Goal: Task Accomplishment & Management: Complete application form

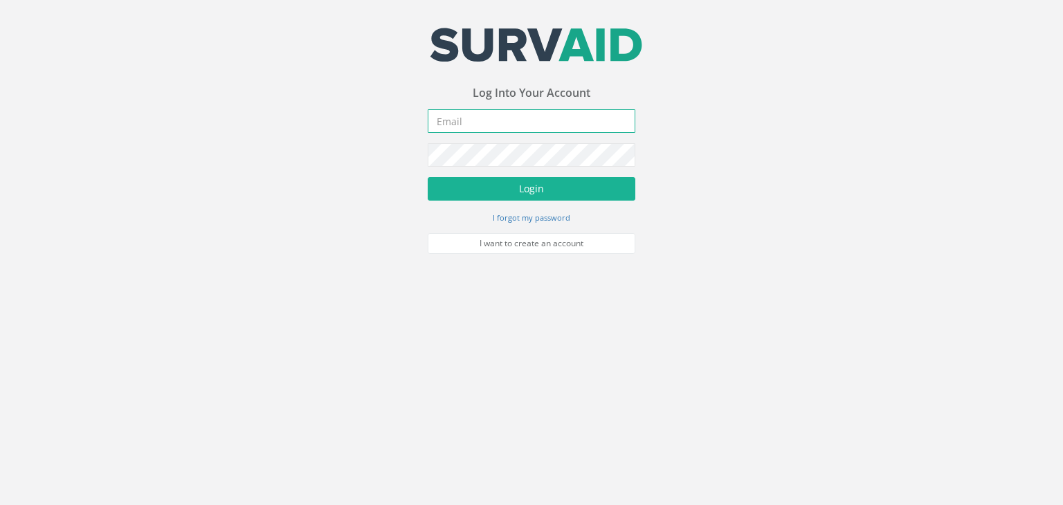
click at [467, 126] on input "email" at bounding box center [532, 121] width 208 height 24
click at [428, 177] on button "Login" at bounding box center [532, 189] width 208 height 24
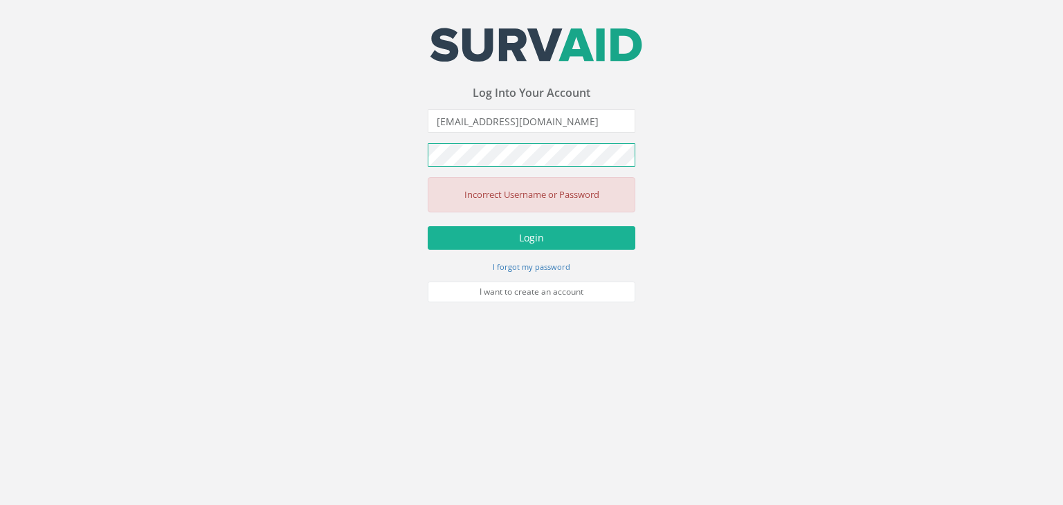
click at [428, 226] on button "Login" at bounding box center [532, 238] width 208 height 24
click at [596, 121] on input "[EMAIL_ADDRESS][DOMAIN_NAME]" at bounding box center [532, 121] width 208 height 24
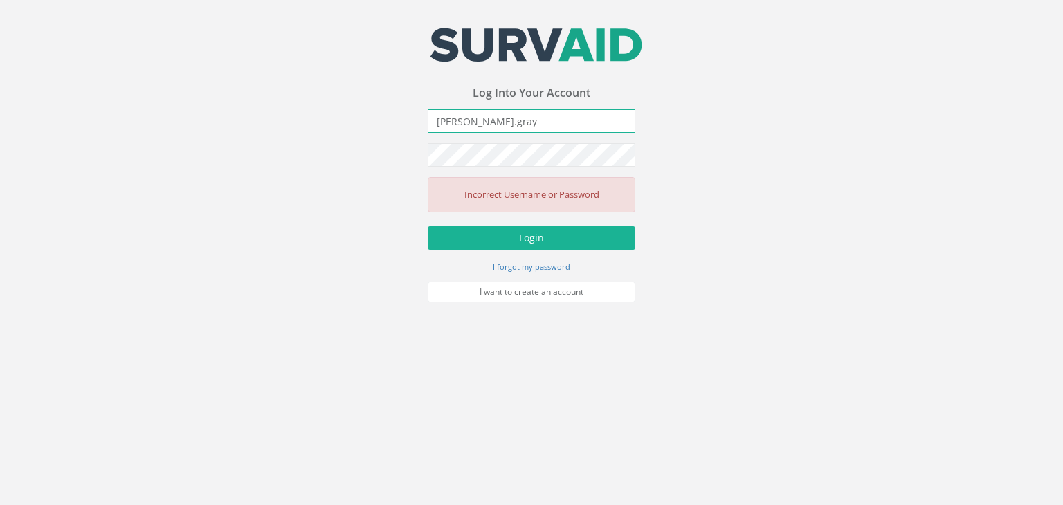
click at [596, 121] on input "[PERSON_NAME].gray" at bounding box center [532, 121] width 208 height 24
type input "[PERSON_NAME][EMAIL_ADDRESS][PERSON_NAME][DOMAIN_NAME]"
click at [428, 226] on button "Login" at bounding box center [532, 238] width 208 height 24
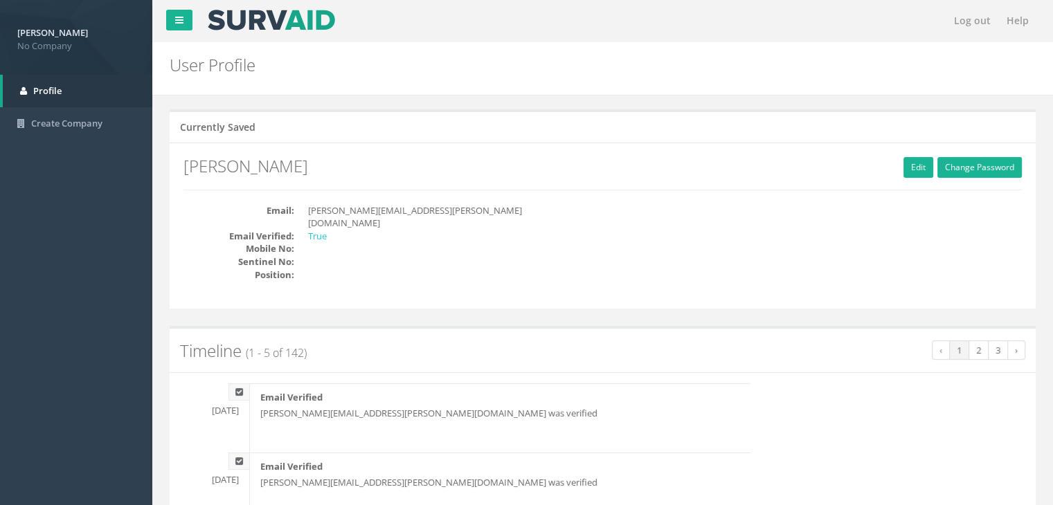
click at [691, 209] on div "Email: [PERSON_NAME][EMAIL_ADDRESS][PERSON_NAME][DOMAIN_NAME] Email Verified: T…" at bounding box center [602, 249] width 859 height 91
click at [37, 36] on strong "[PERSON_NAME]" at bounding box center [52, 32] width 71 height 12
click at [185, 12] on link at bounding box center [179, 20] width 26 height 21
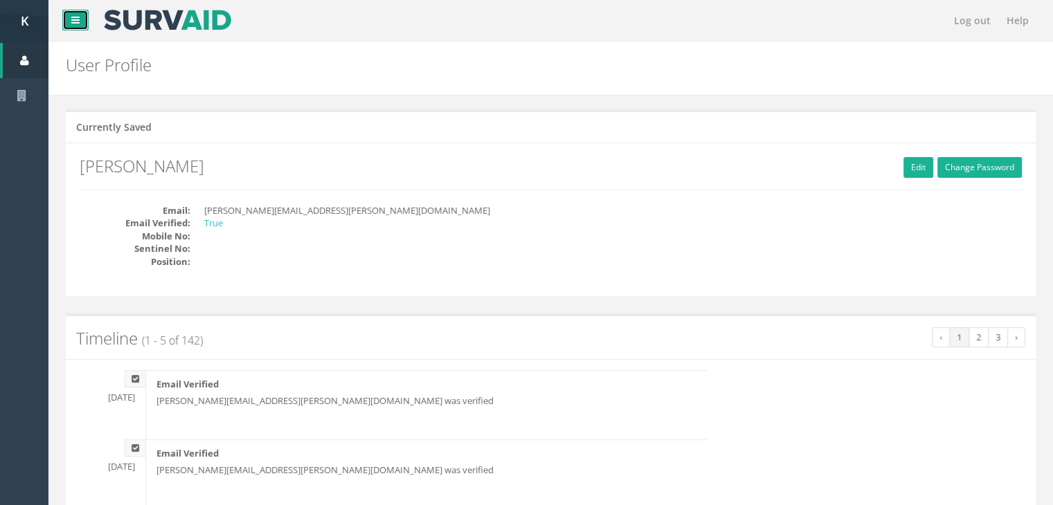
click at [71, 17] on icon at bounding box center [75, 20] width 8 height 10
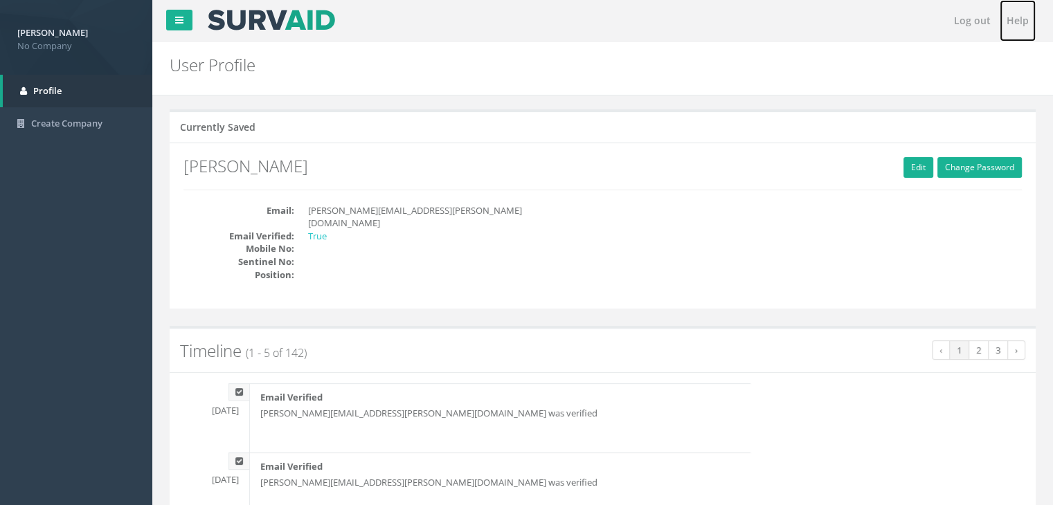
click at [1011, 30] on link "Help" at bounding box center [1017, 21] width 36 height 42
click at [977, 25] on link "Log out" at bounding box center [972, 21] width 51 height 42
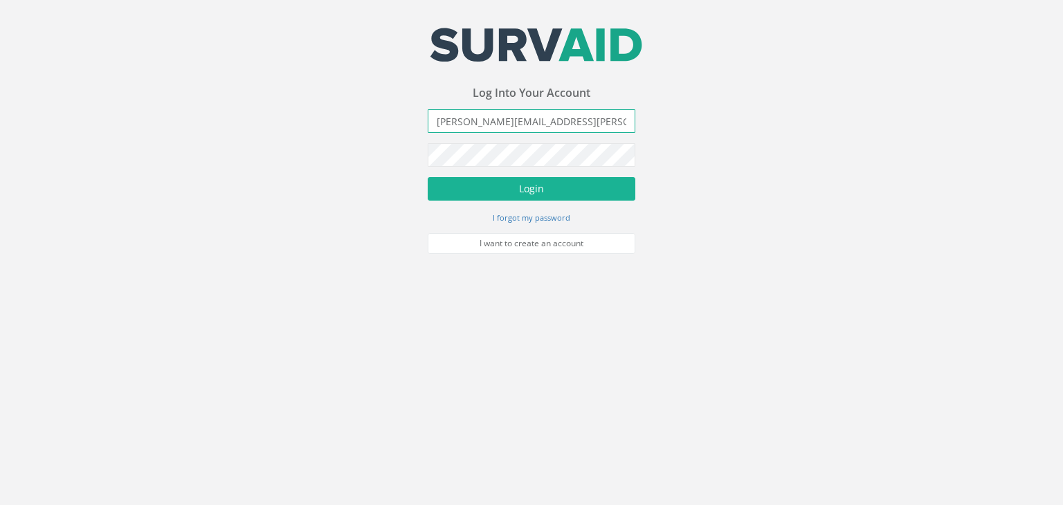
click at [599, 125] on input "[PERSON_NAME][EMAIL_ADDRESS][PERSON_NAME][DOMAIN_NAME]" at bounding box center [532, 121] width 208 height 24
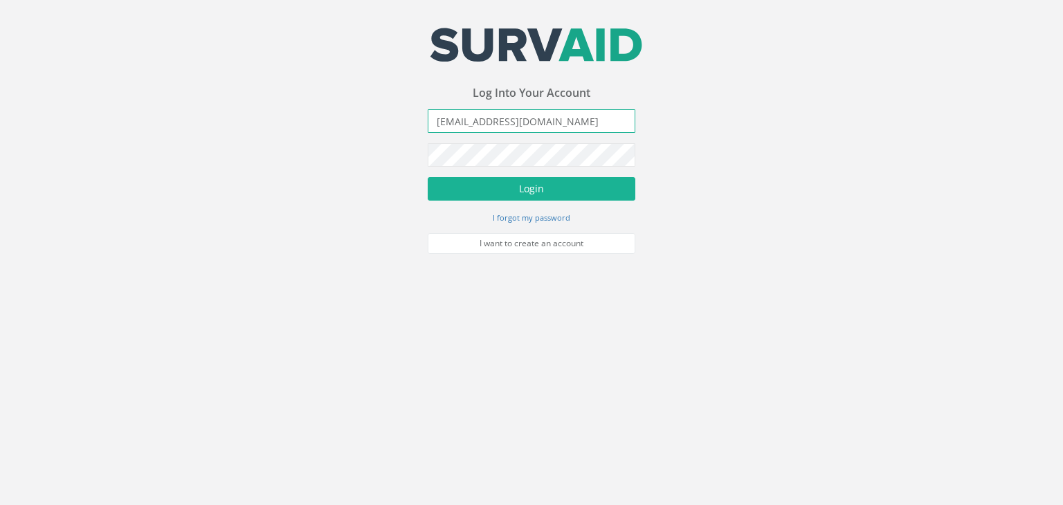
click at [599, 124] on input "[EMAIL_ADDRESS][DOMAIN_NAME]" at bounding box center [532, 121] width 208 height 24
click at [599, 123] on input "[EMAIL_ADDRESS][DOMAIN_NAME]" at bounding box center [532, 121] width 208 height 24
type input "[PERSON_NAME][EMAIL_ADDRESS][PERSON_NAME][DOMAIN_NAME]"
click at [428, 177] on button "Login" at bounding box center [532, 189] width 208 height 24
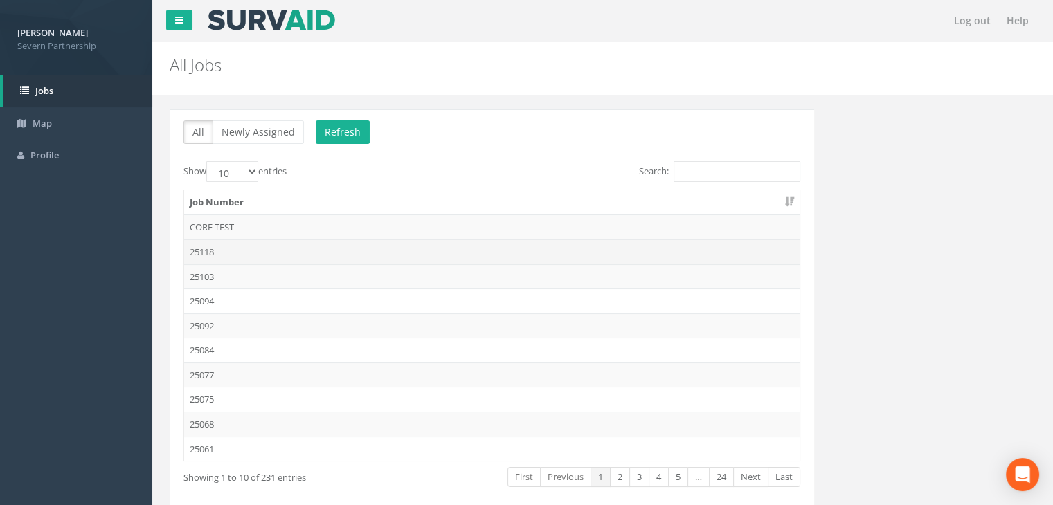
click at [245, 250] on td "25118" at bounding box center [491, 251] width 615 height 25
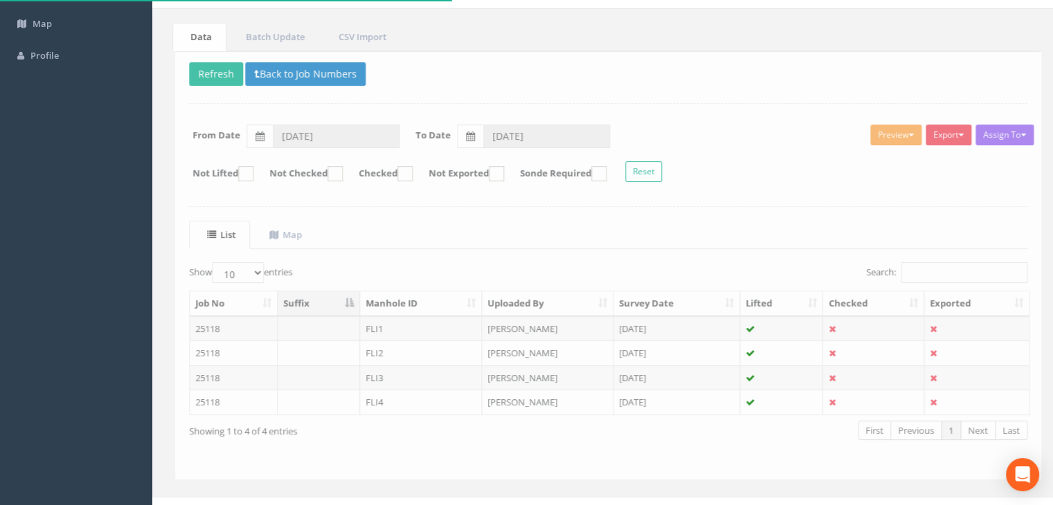
scroll to position [116, 0]
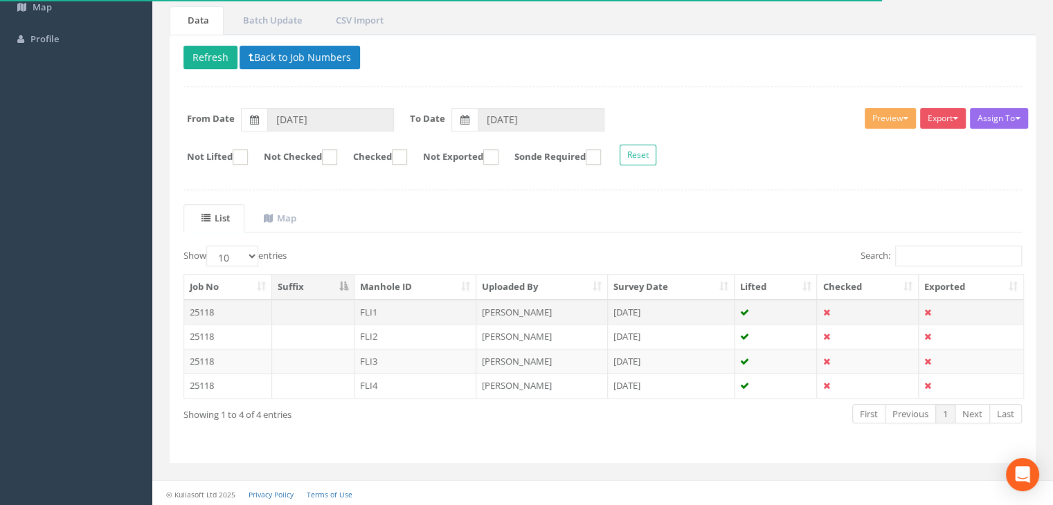
click at [381, 309] on td "FLI1" at bounding box center [415, 312] width 123 height 25
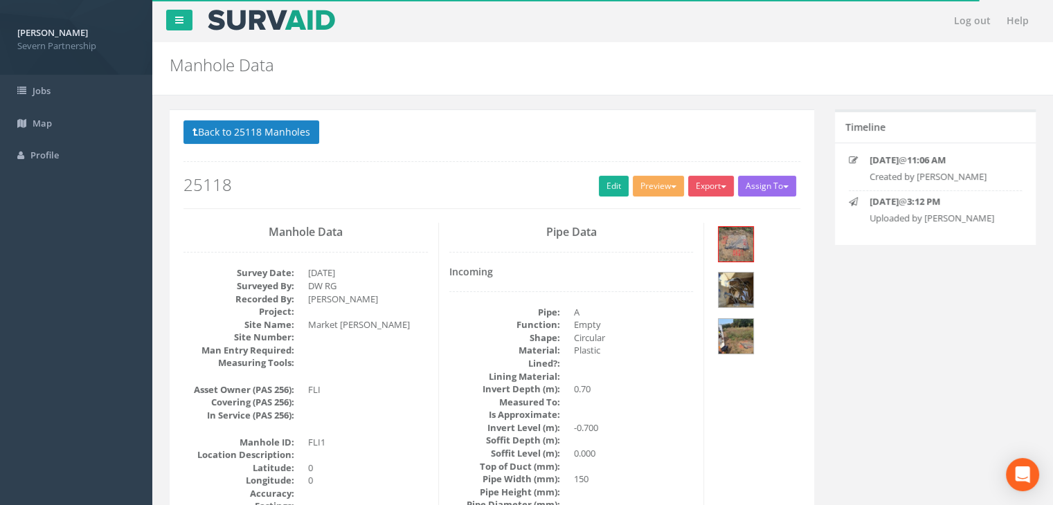
scroll to position [69, 0]
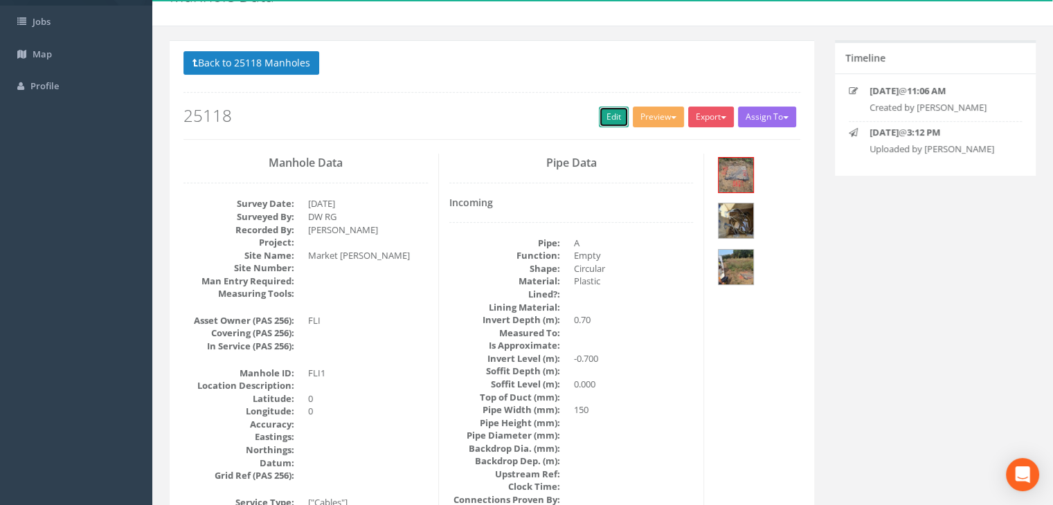
click at [608, 116] on link "Edit" at bounding box center [614, 117] width 30 height 21
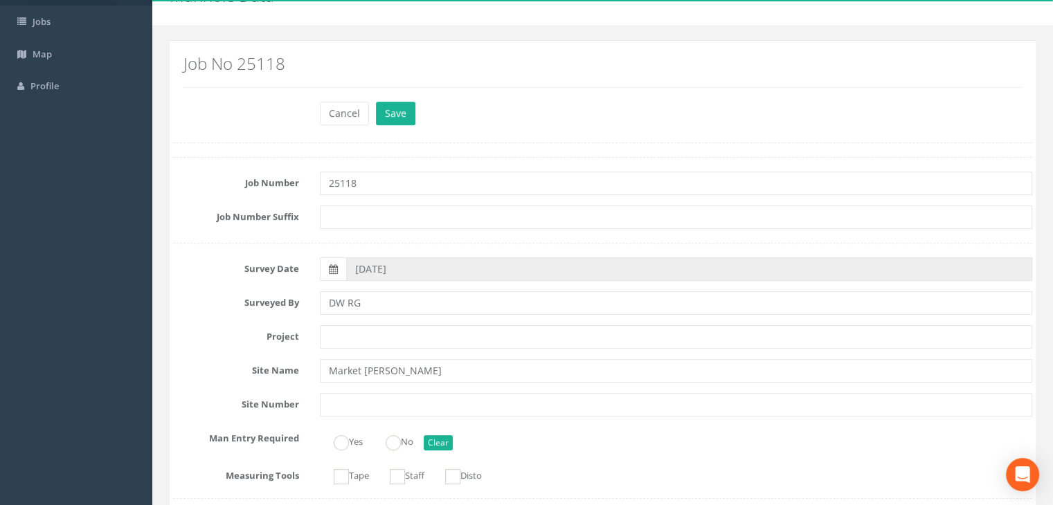
scroll to position [554, 0]
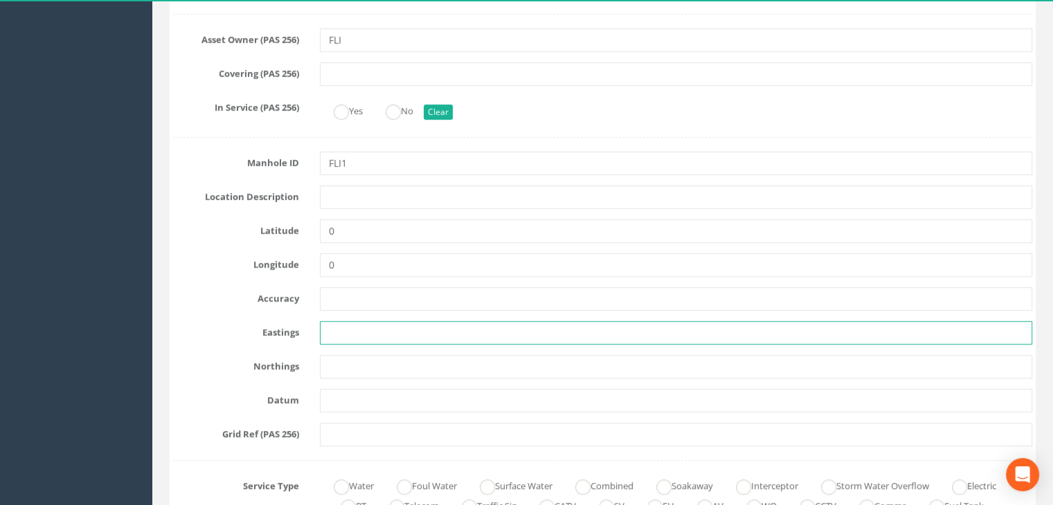
click at [361, 333] on input "text" at bounding box center [676, 333] width 712 height 24
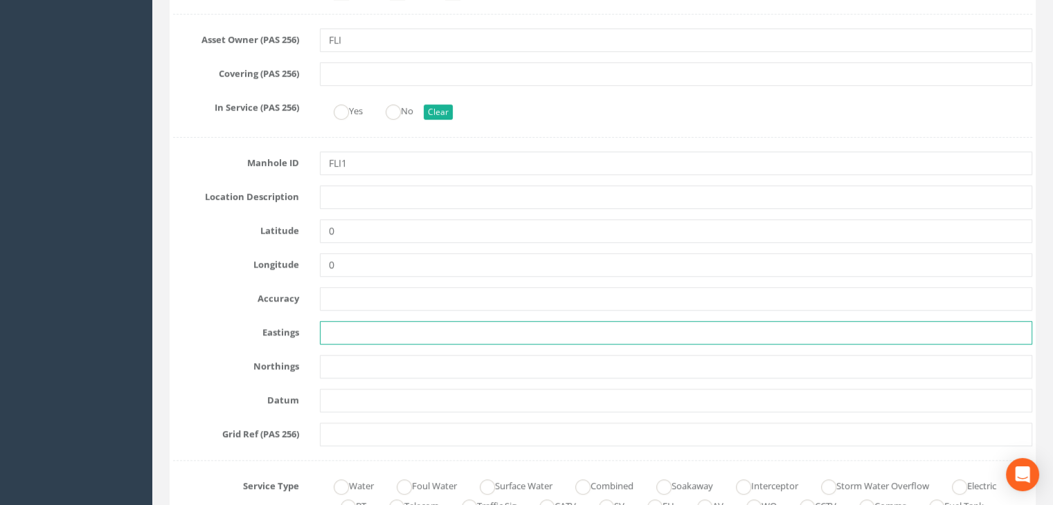
click at [378, 324] on input "text" at bounding box center [676, 333] width 712 height 24
paste input "488775.035"
type input "488775.035"
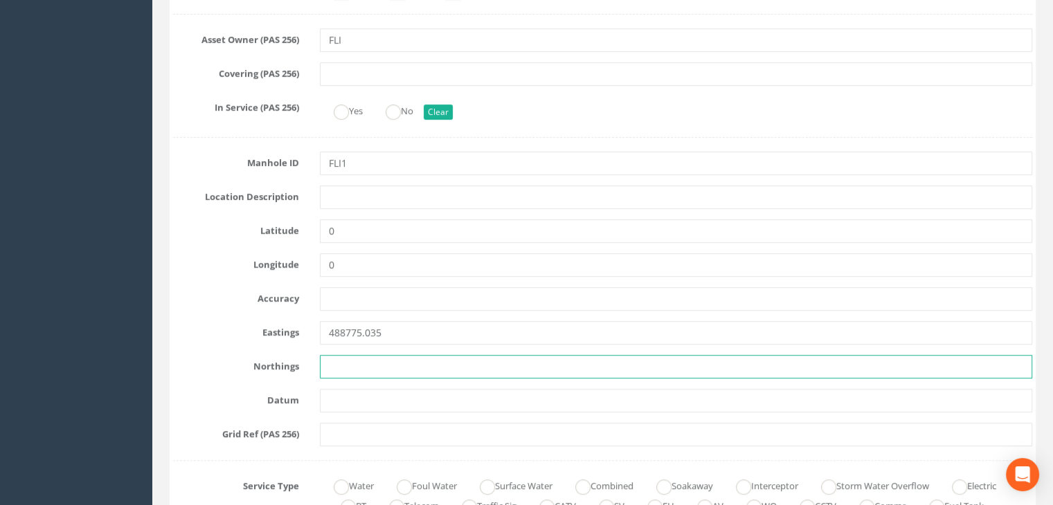
click at [341, 356] on input "text" at bounding box center [676, 367] width 712 height 24
paste input "315838.505"
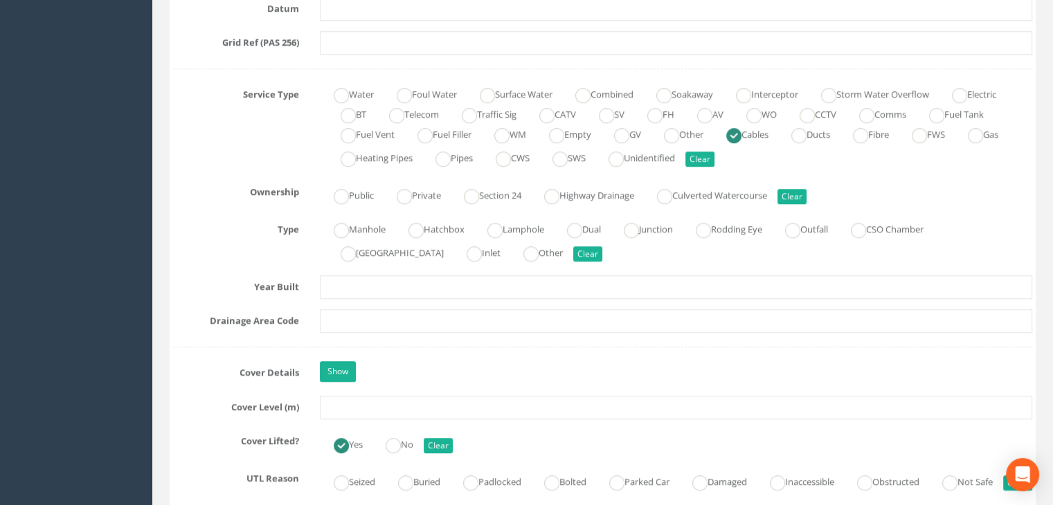
scroll to position [969, 0]
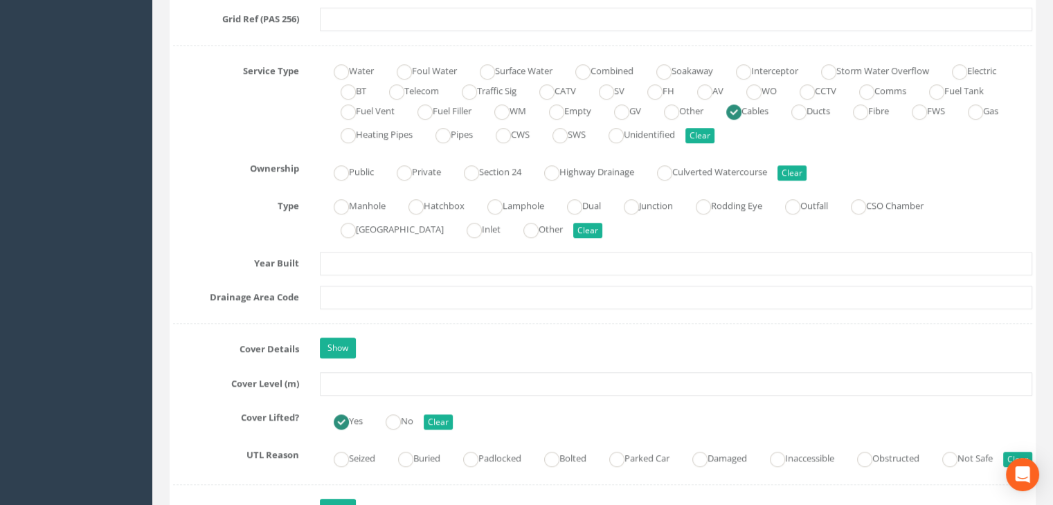
type input "315838.505"
click at [356, 388] on input "text" at bounding box center [676, 384] width 712 height 24
paste input "115.653"
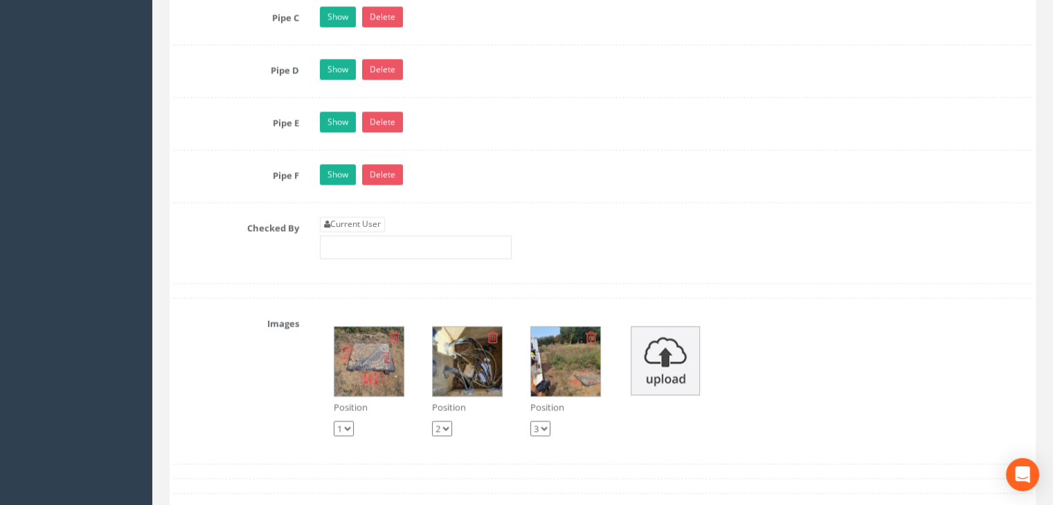
scroll to position [2429, 0]
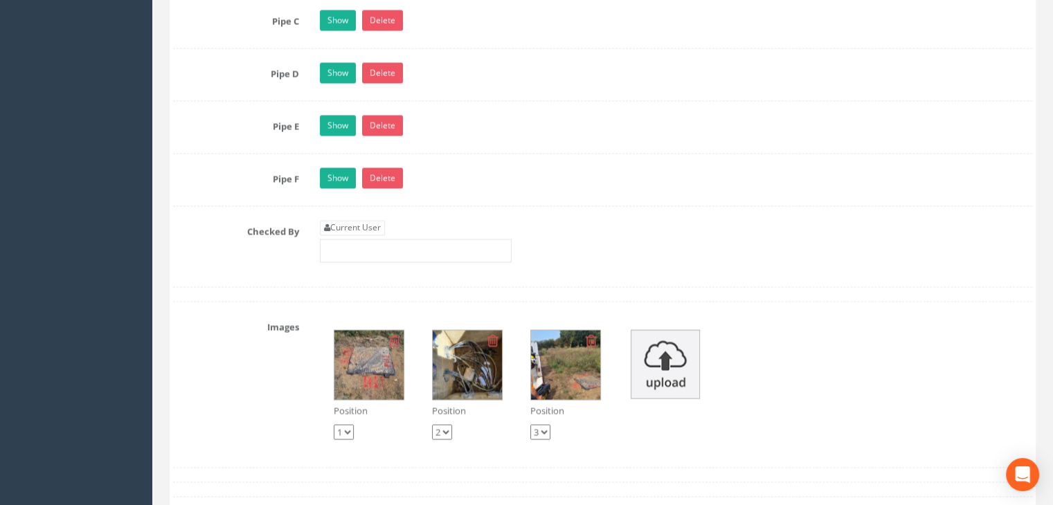
type input "115.653"
click at [390, 262] on input "text" at bounding box center [416, 251] width 192 height 24
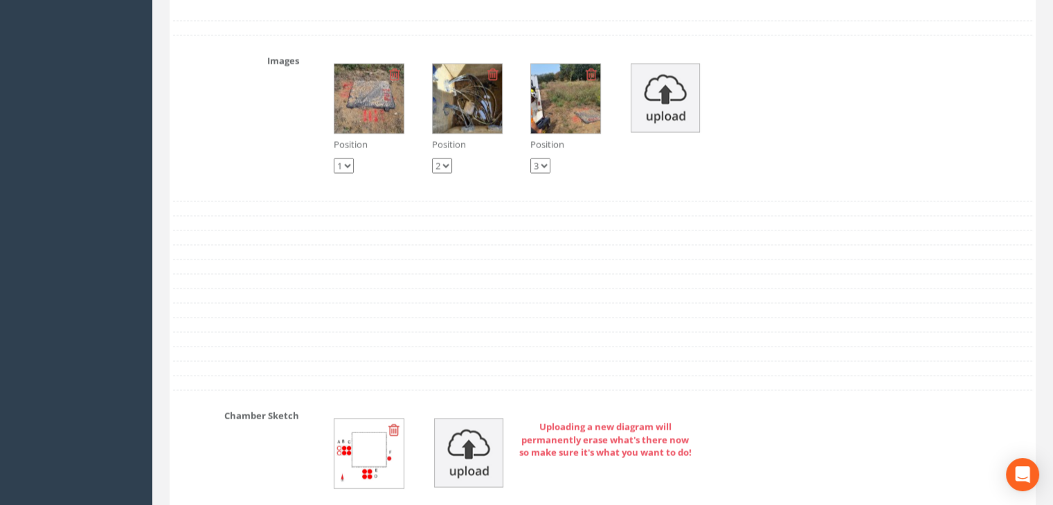
scroll to position [2706, 0]
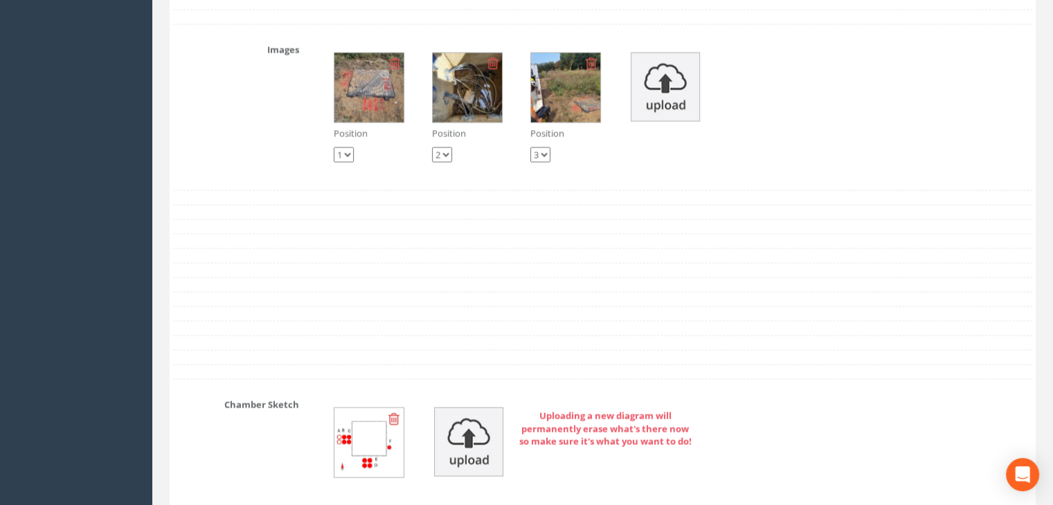
type input "RG"
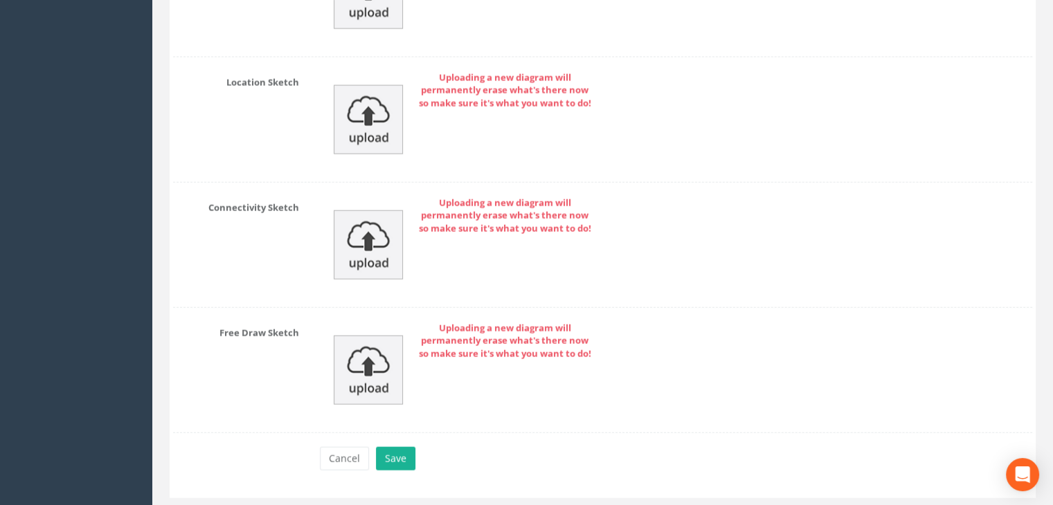
scroll to position [3329, 0]
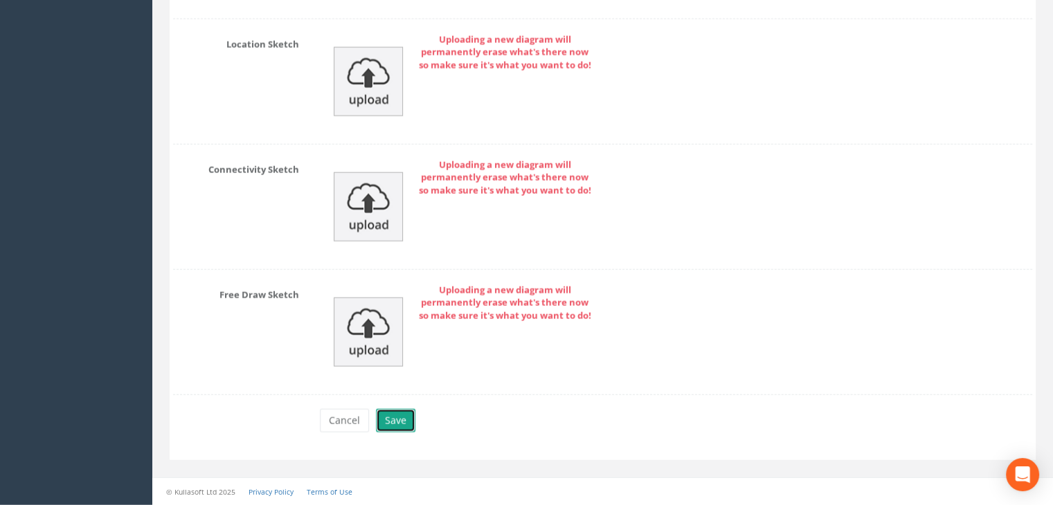
click at [403, 424] on button "Save" at bounding box center [395, 421] width 39 height 24
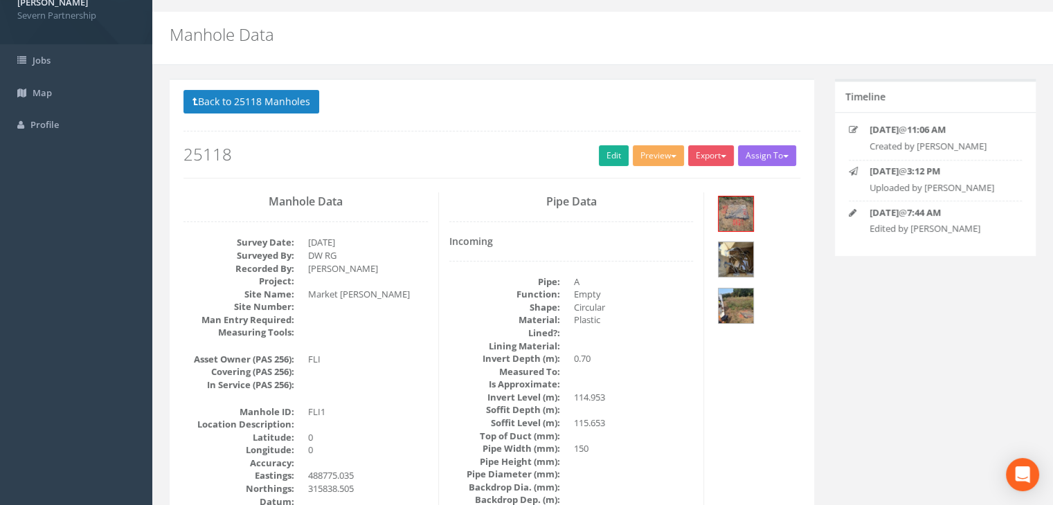
scroll to position [13, 0]
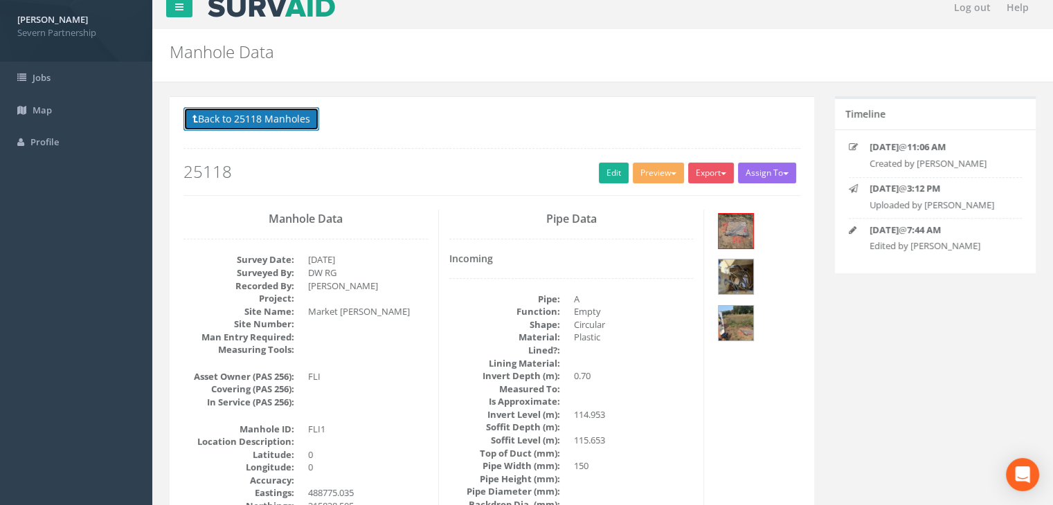
click at [241, 117] on button "Back to 25118 Manholes" at bounding box center [251, 119] width 136 height 24
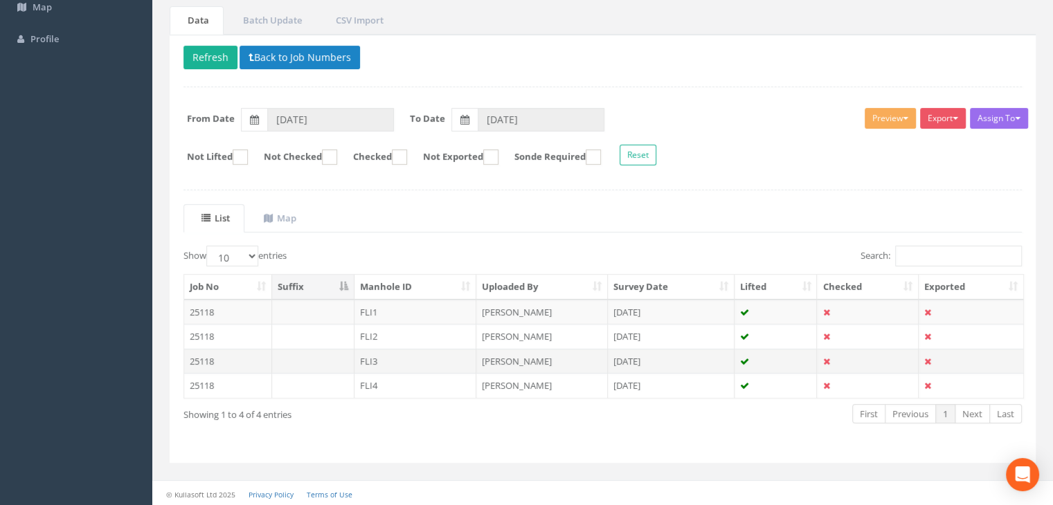
scroll to position [116, 0]
click at [208, 55] on button "Refresh" at bounding box center [210, 58] width 54 height 24
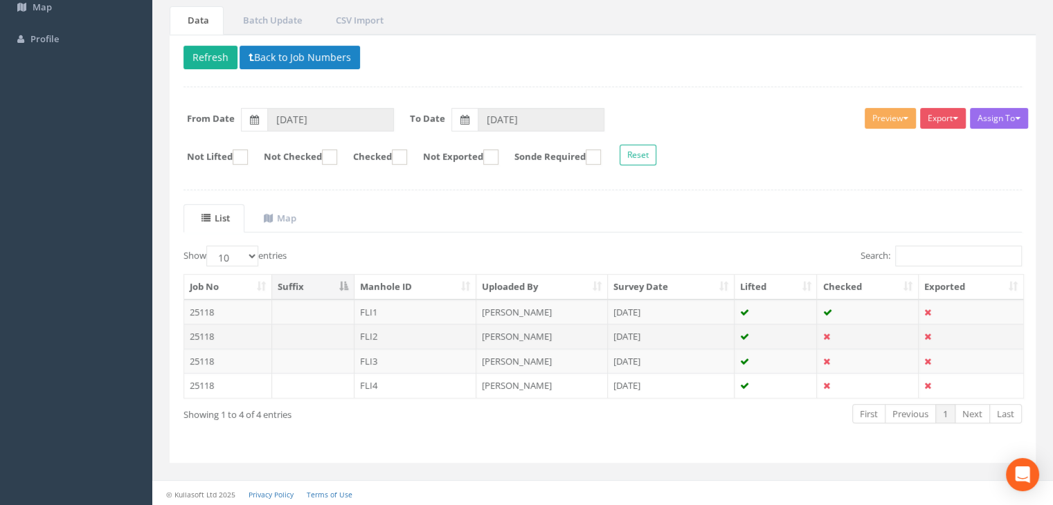
click at [410, 330] on td "FLI2" at bounding box center [415, 336] width 123 height 25
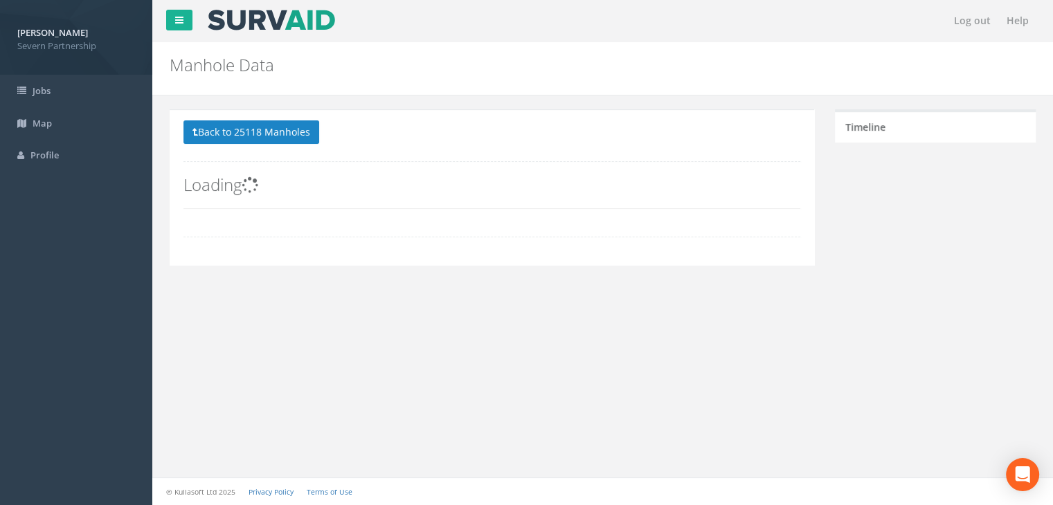
scroll to position [104, 0]
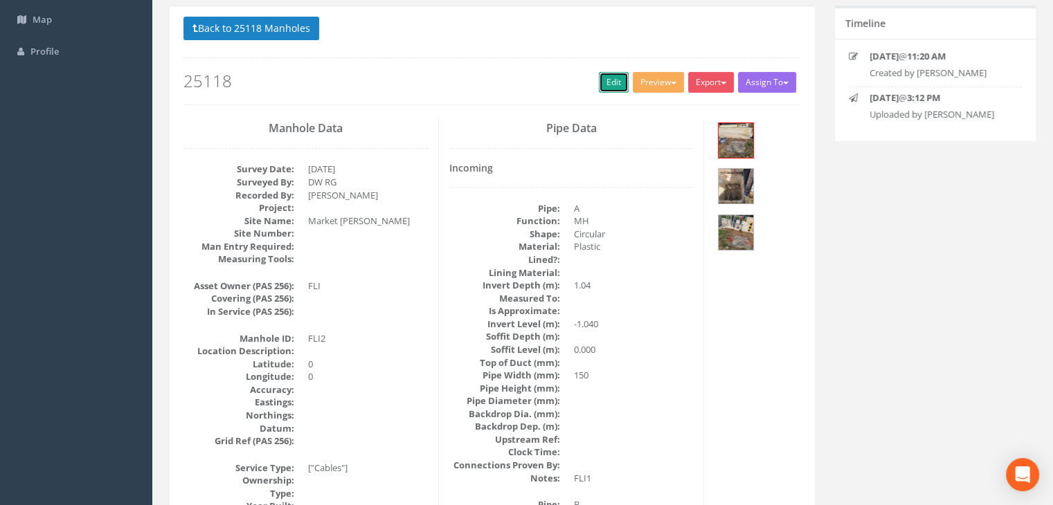
click at [612, 89] on link "Edit" at bounding box center [614, 82] width 30 height 21
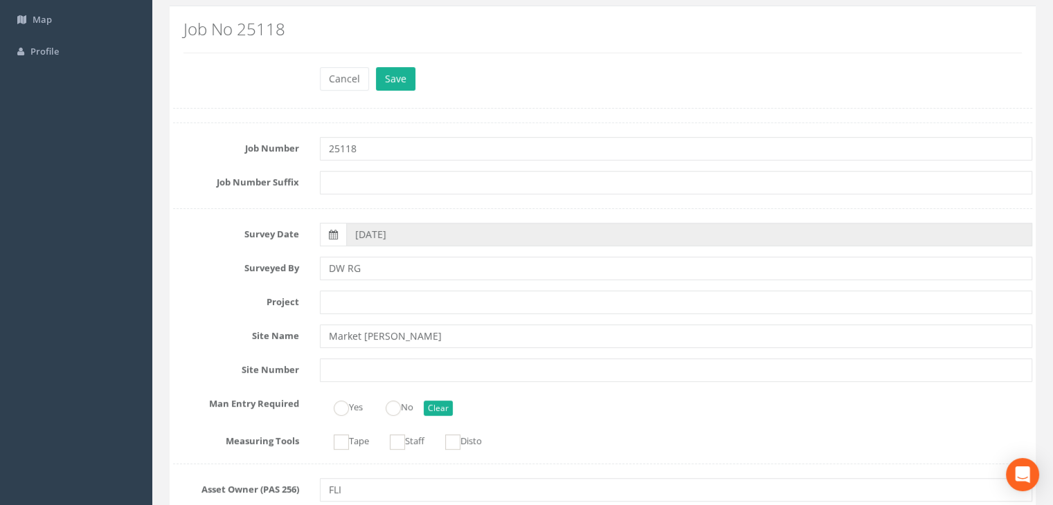
scroll to position [865, 0]
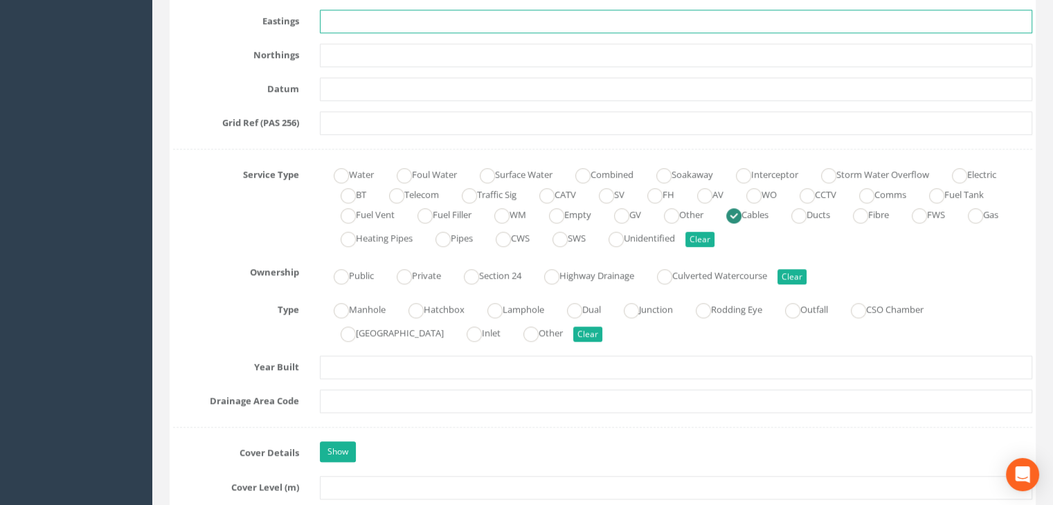
click at [343, 18] on input "text" at bounding box center [676, 22] width 712 height 24
paste input "488769.189"
type input "488769.189"
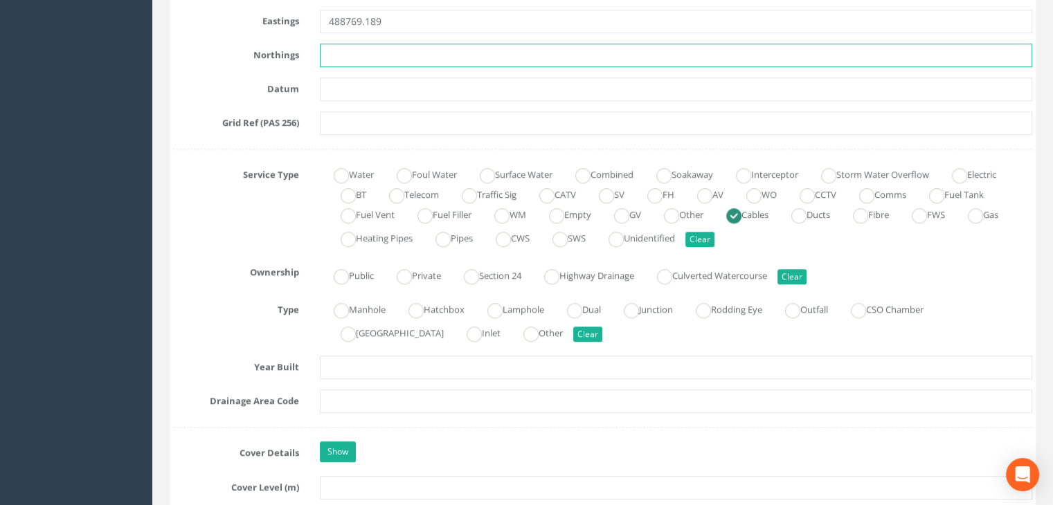
click at [348, 61] on input "text" at bounding box center [676, 56] width 712 height 24
paste input "315827.724"
type input "315827.724"
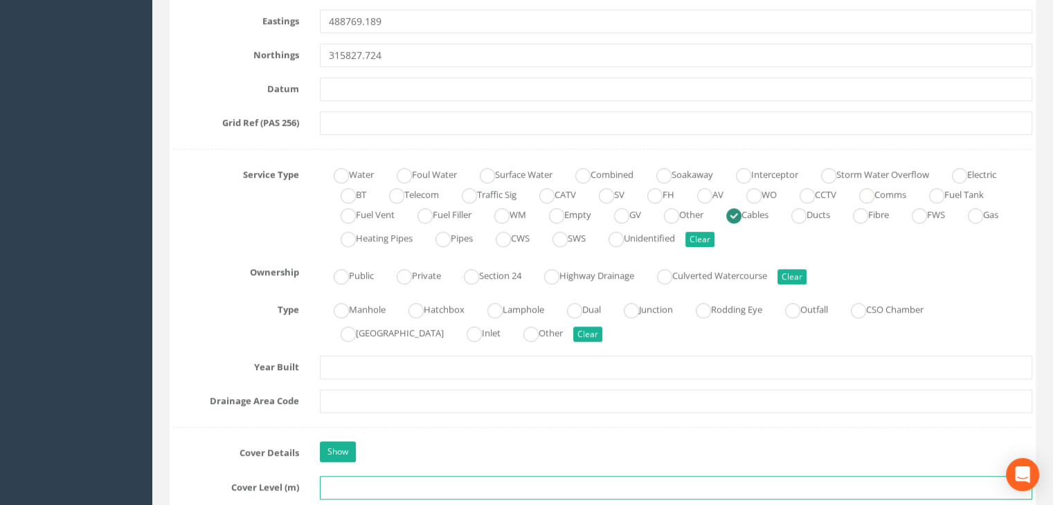
click at [370, 482] on input "text" at bounding box center [676, 488] width 712 height 24
paste input "115.547"
type input "115.547"
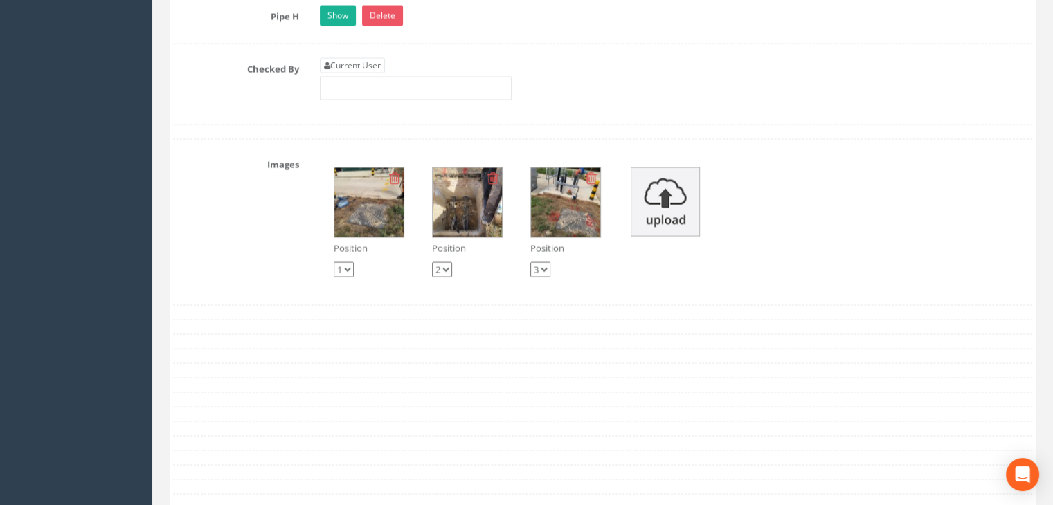
scroll to position [2665, 0]
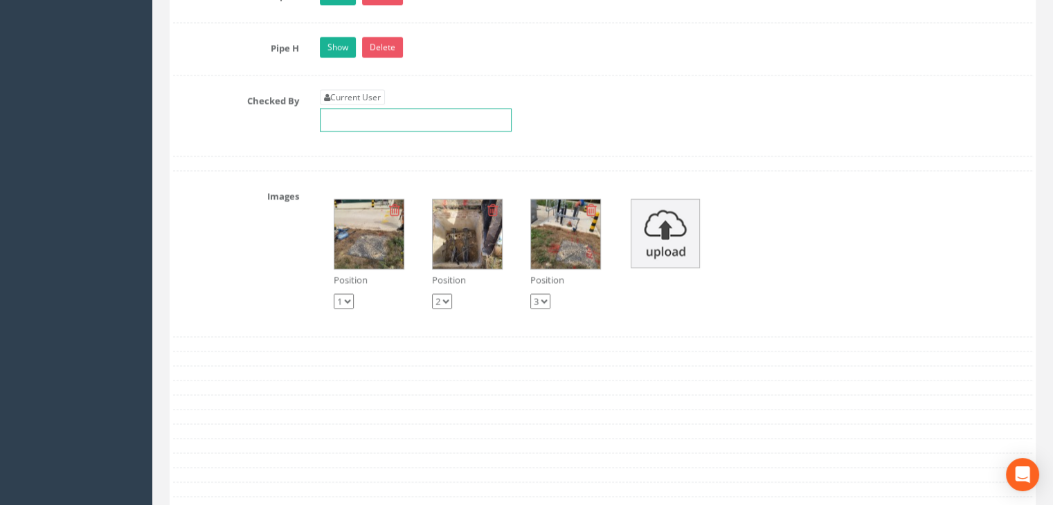
click at [408, 132] on input "text" at bounding box center [416, 121] width 192 height 24
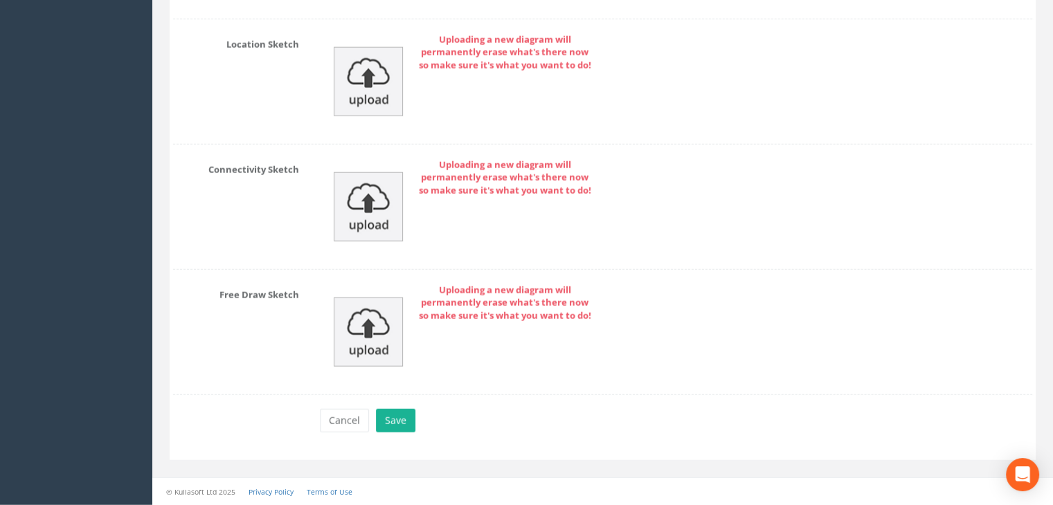
scroll to position [3434, 0]
type input "RG"
click at [403, 427] on button "Save" at bounding box center [395, 421] width 39 height 24
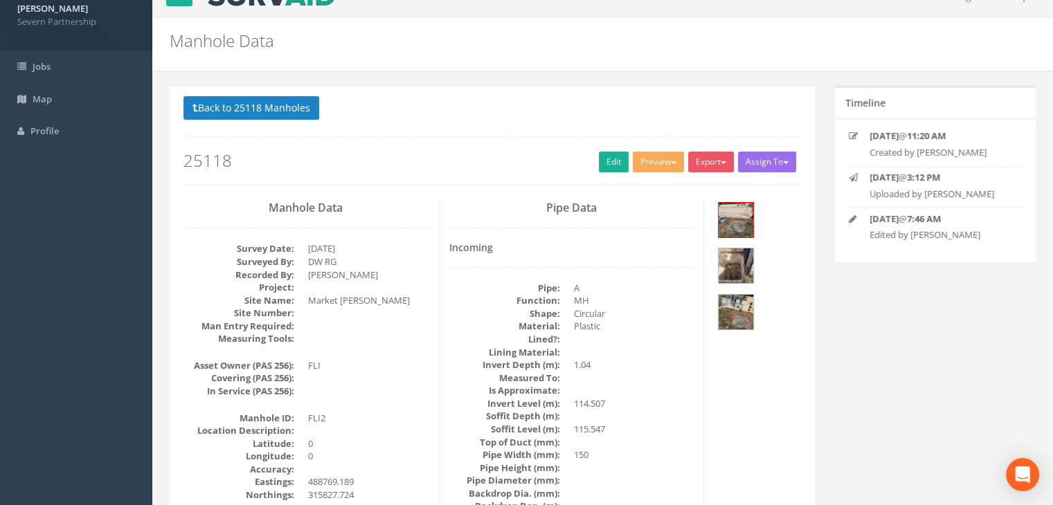
scroll to position [0, 0]
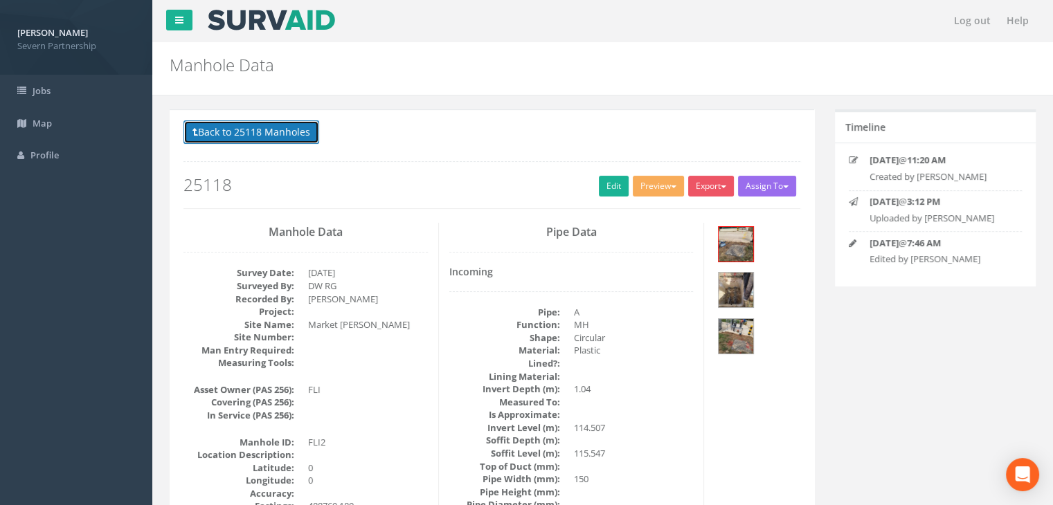
click at [273, 125] on button "Back to 25118 Manholes" at bounding box center [251, 132] width 136 height 24
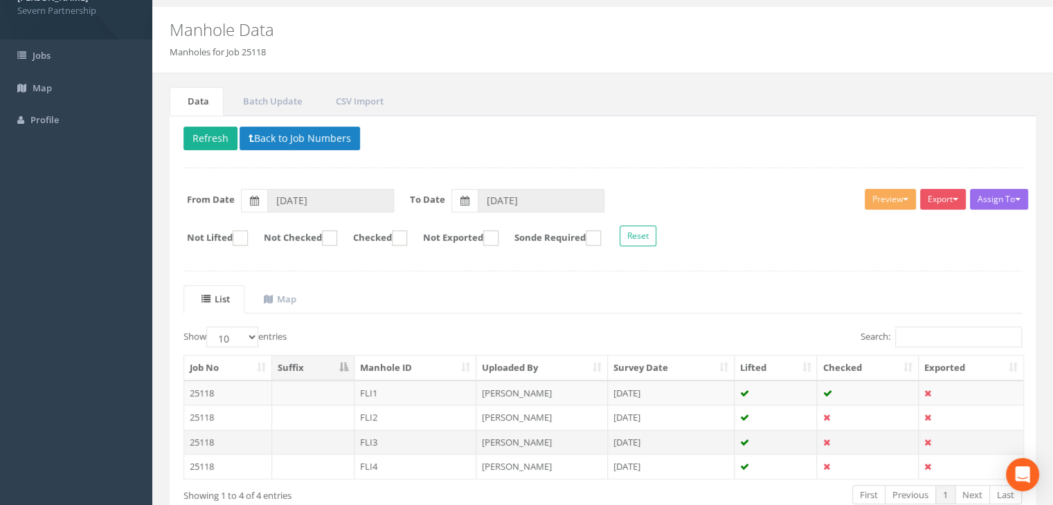
scroll to position [69, 0]
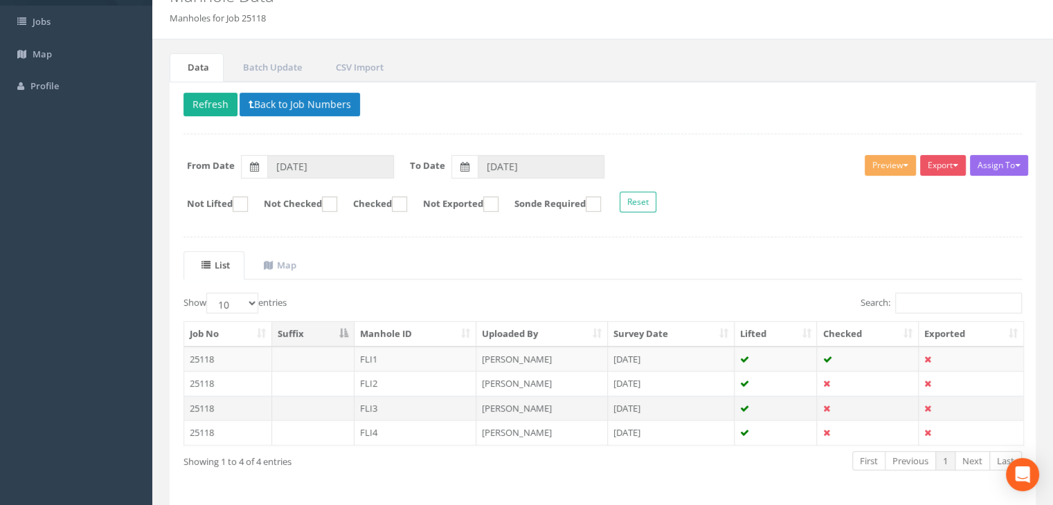
click at [398, 407] on td "FLI3" at bounding box center [415, 408] width 123 height 25
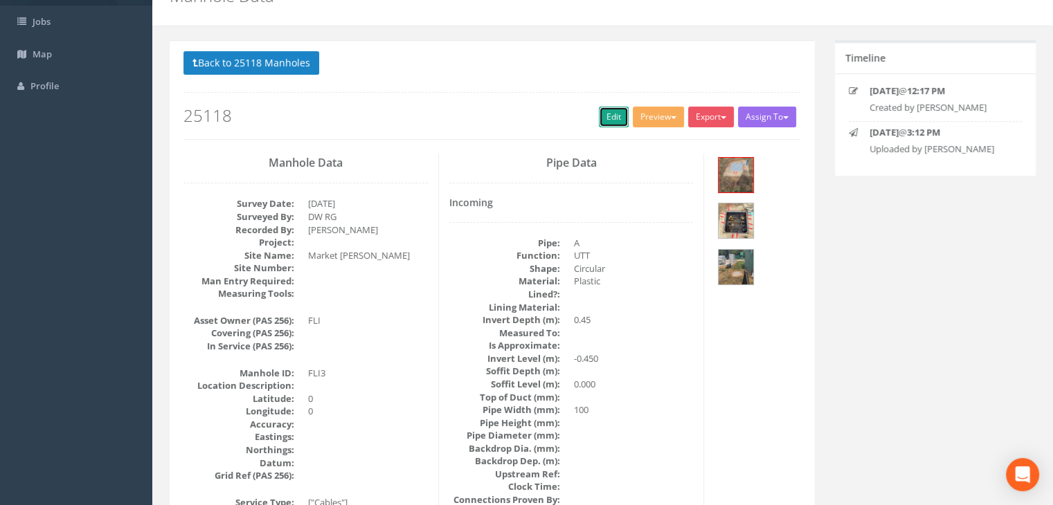
click at [599, 114] on link "Edit" at bounding box center [614, 117] width 30 height 21
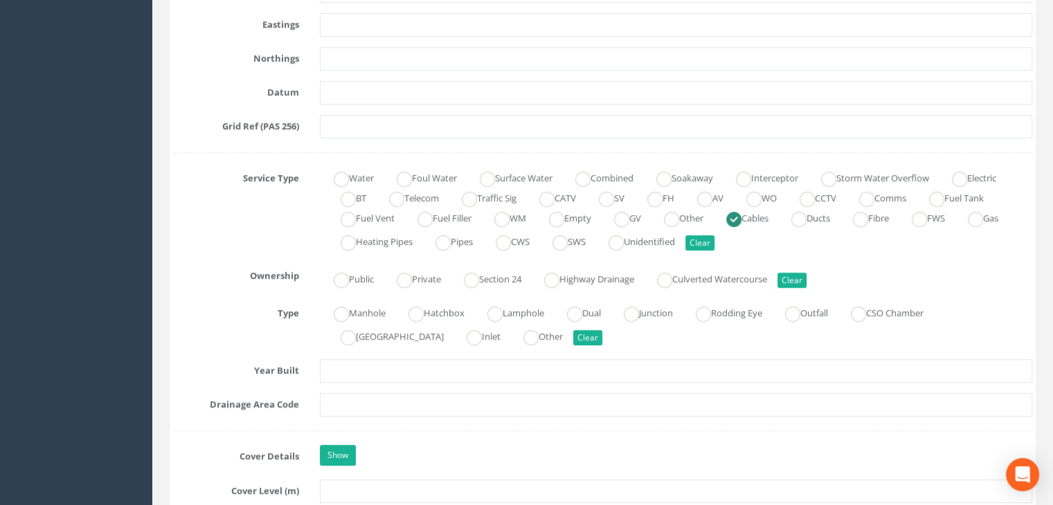
scroll to position [867, 0]
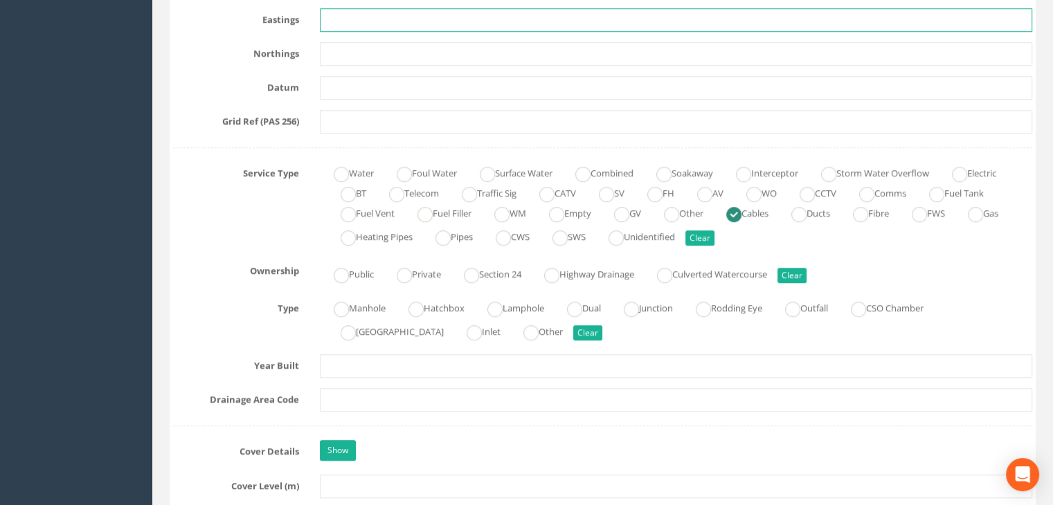
click at [347, 17] on input "text" at bounding box center [676, 20] width 712 height 24
paste input "488764.155"
type input "488764.155"
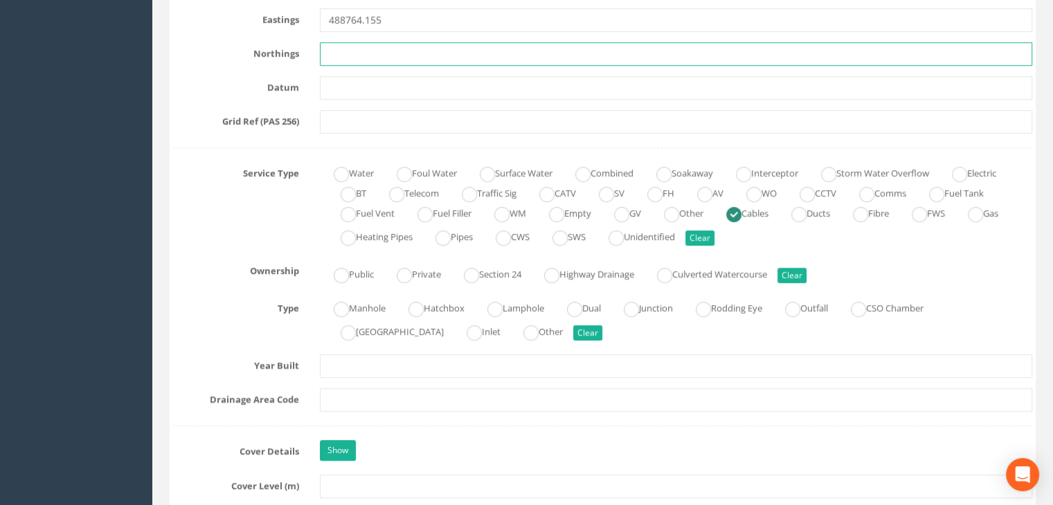
click at [394, 45] on input "text" at bounding box center [676, 54] width 712 height 24
paste input "315820.207"
type input "315820.207"
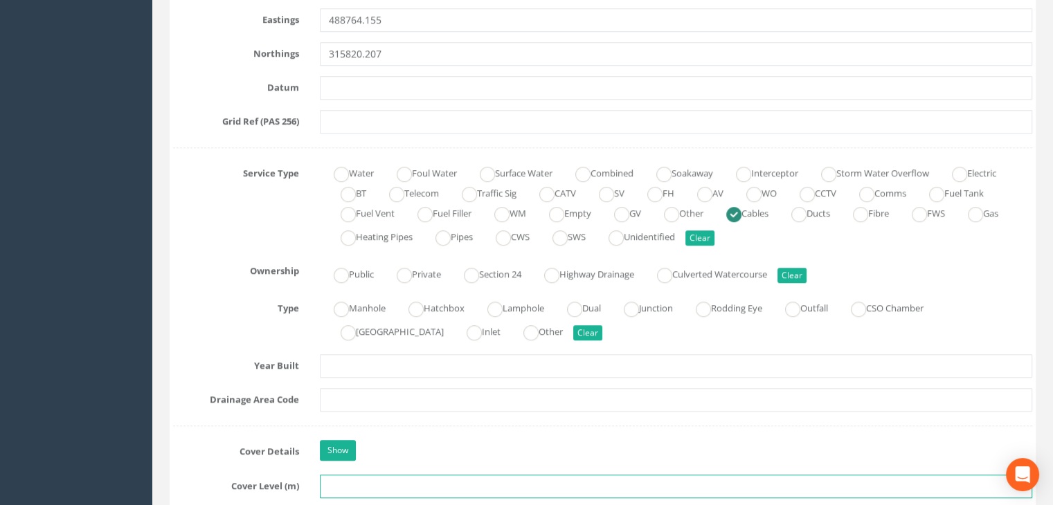
click at [346, 485] on input "text" at bounding box center [676, 487] width 712 height 24
paste input "114.781"
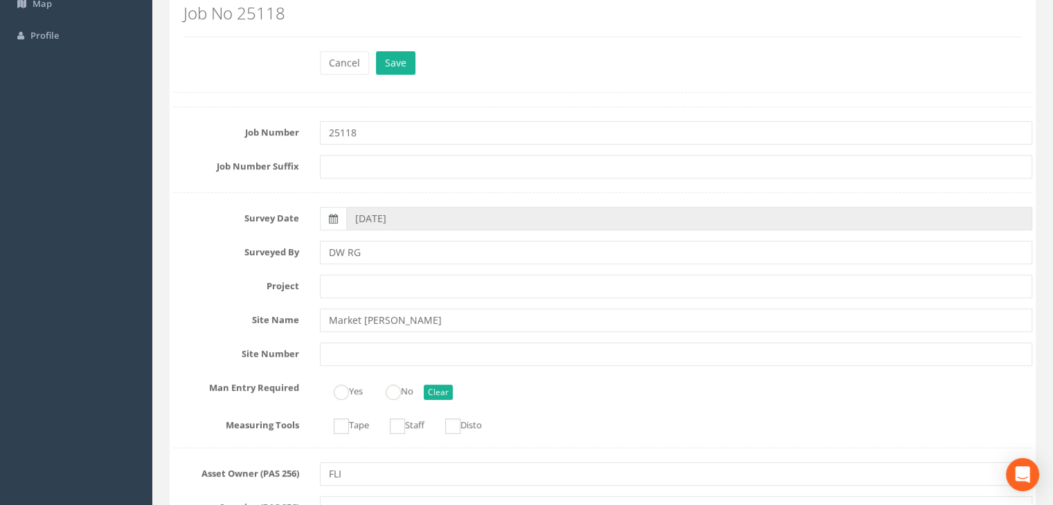
scroll to position [0, 0]
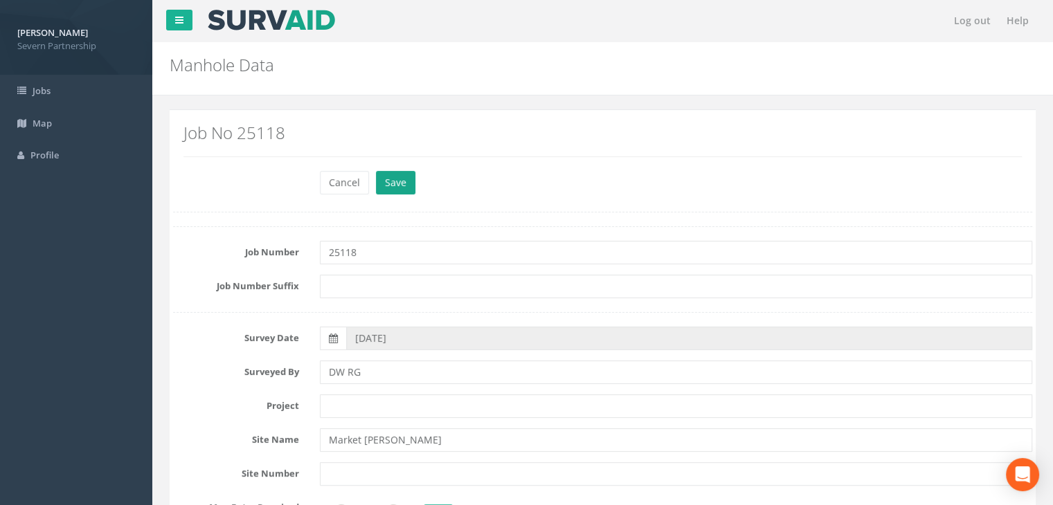
type input "114.781"
click at [390, 179] on button "Save" at bounding box center [395, 183] width 39 height 24
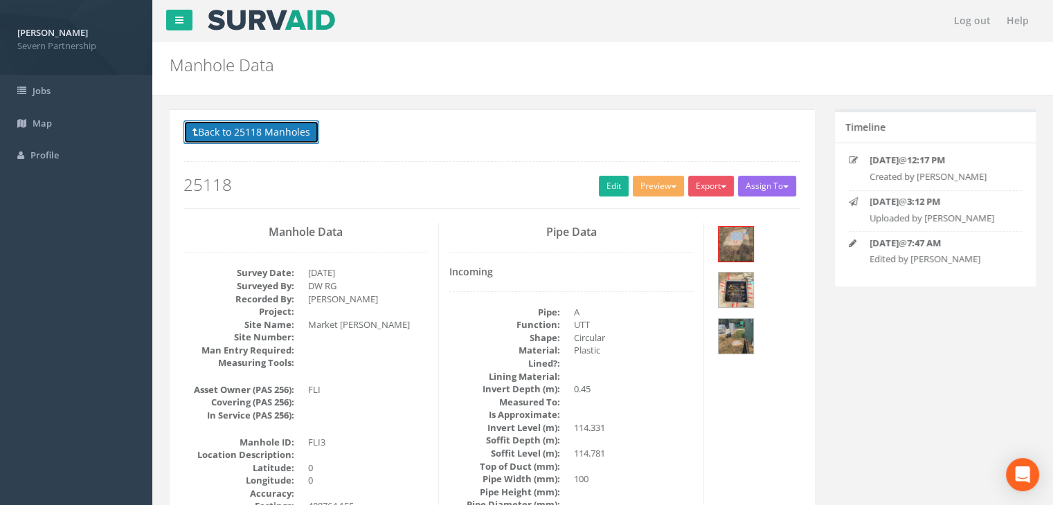
click at [260, 122] on button "Back to 25118 Manholes" at bounding box center [251, 132] width 136 height 24
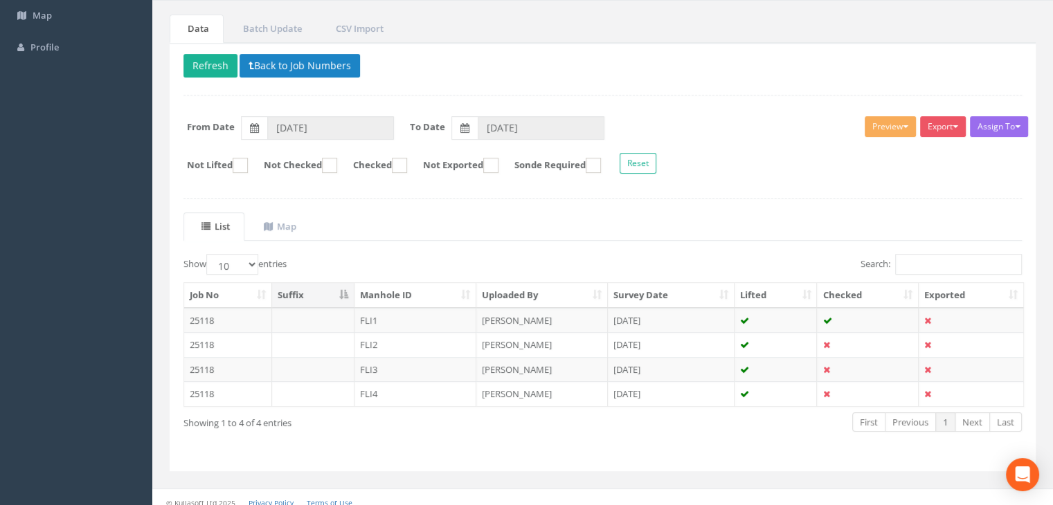
scroll to position [116, 0]
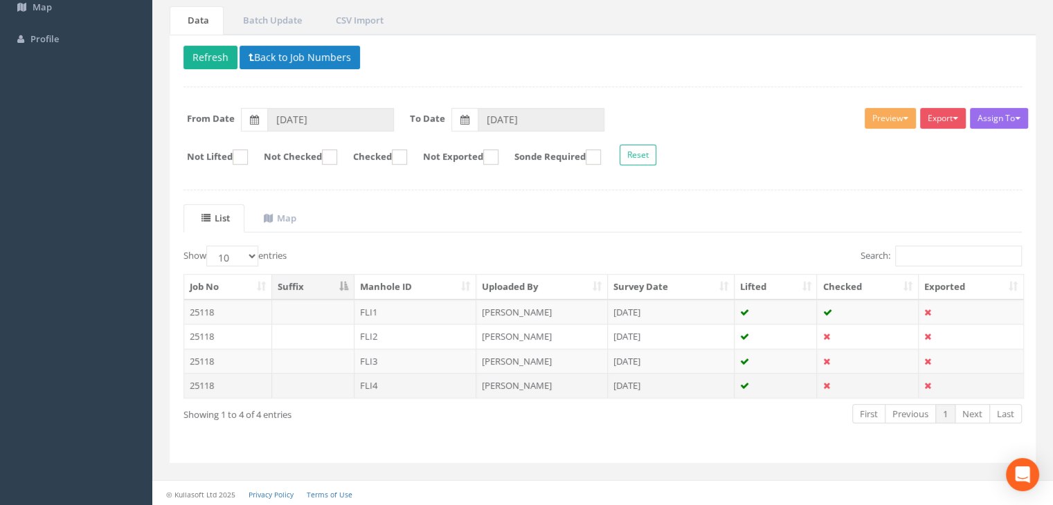
click at [392, 389] on td "FLI4" at bounding box center [415, 385] width 123 height 25
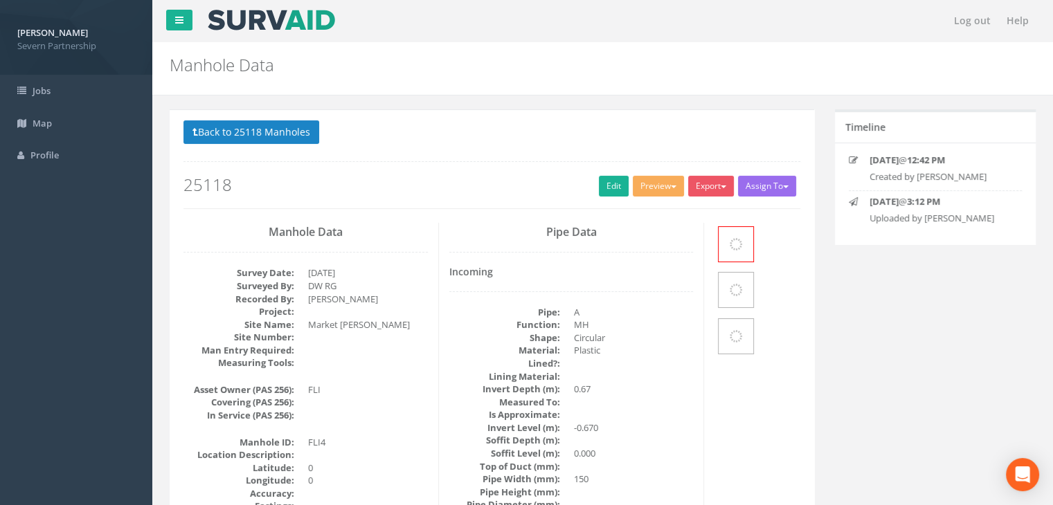
scroll to position [104, 0]
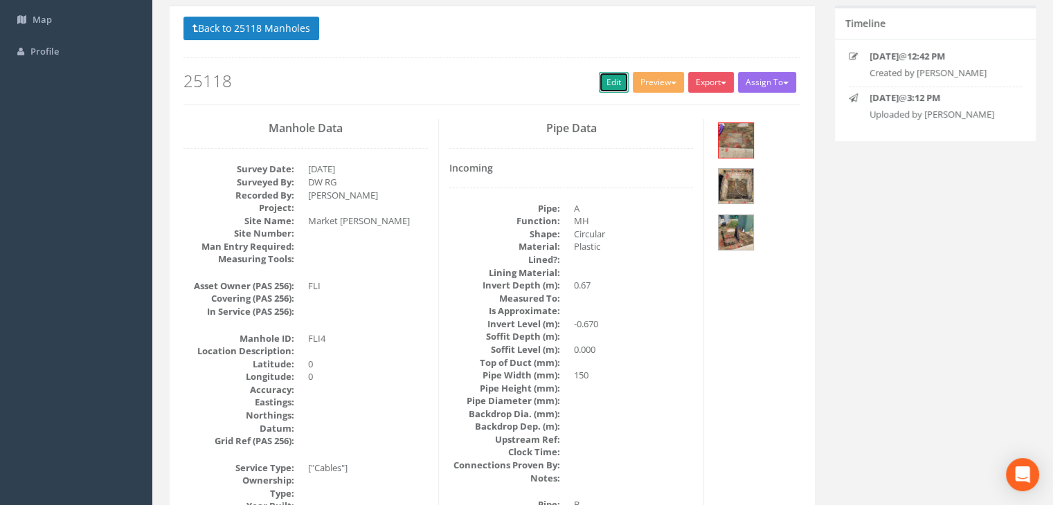
click at [612, 87] on link "Edit" at bounding box center [614, 82] width 30 height 21
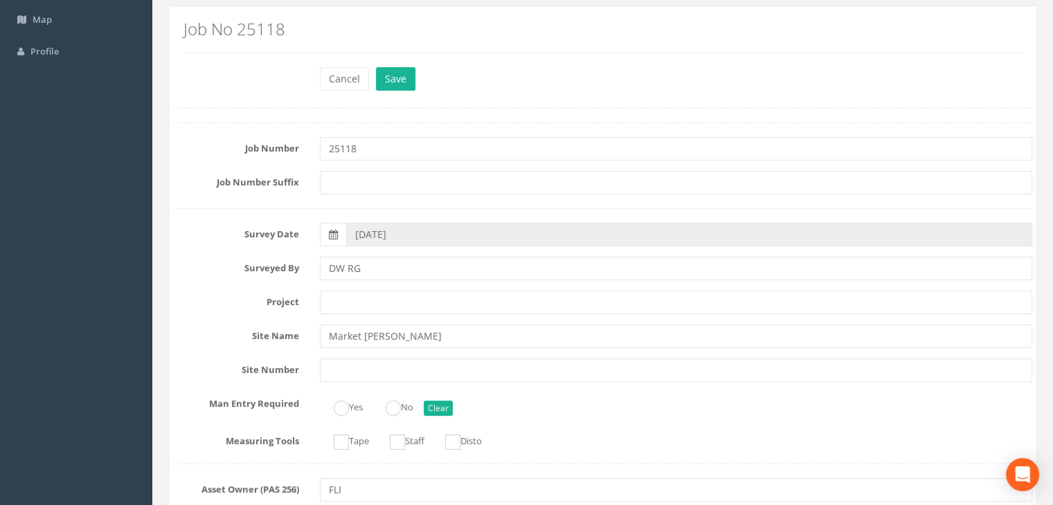
scroll to position [865, 0]
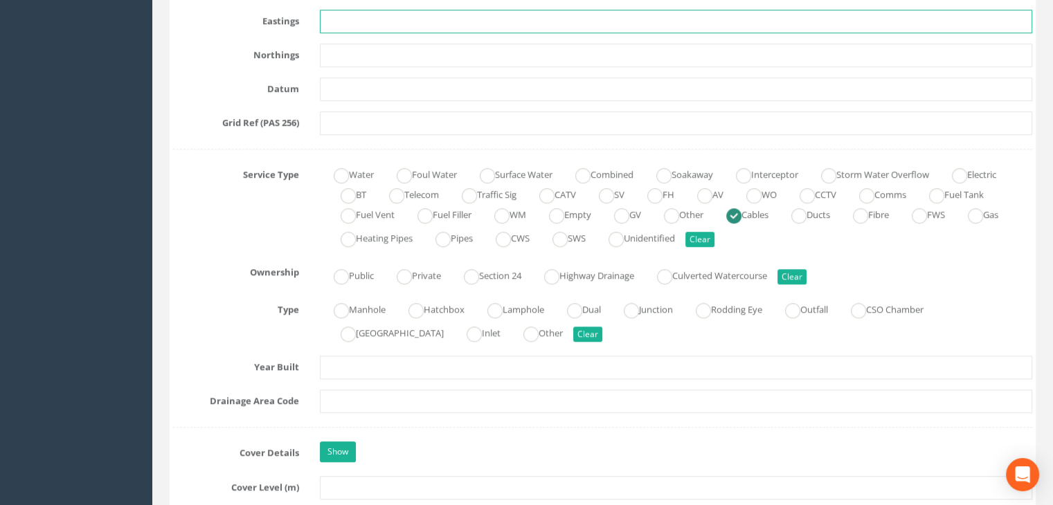
click at [357, 23] on input "text" at bounding box center [676, 22] width 712 height 24
paste input "488763.508"
type input "488763.508"
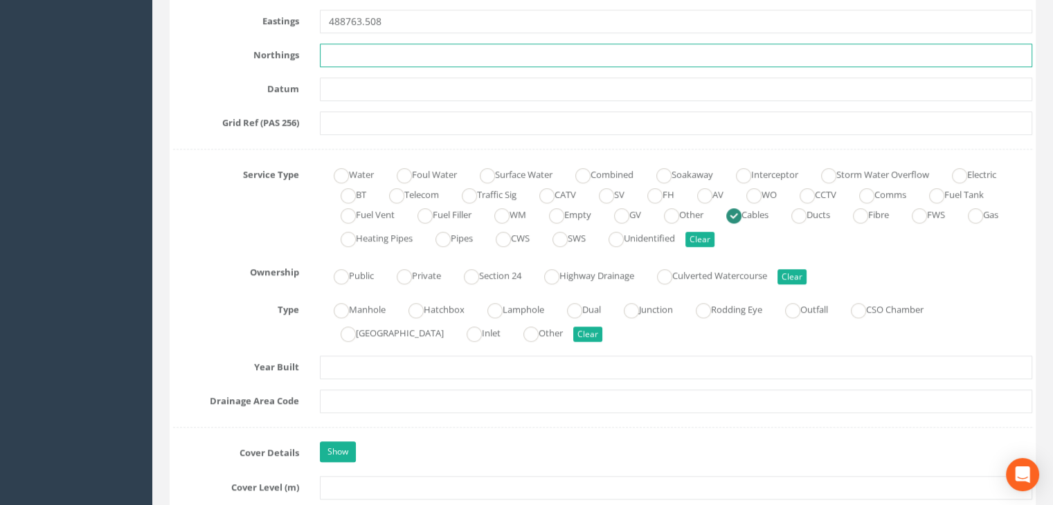
click at [338, 53] on input "text" at bounding box center [676, 56] width 712 height 24
paste input "315818.137"
type input "315818.137"
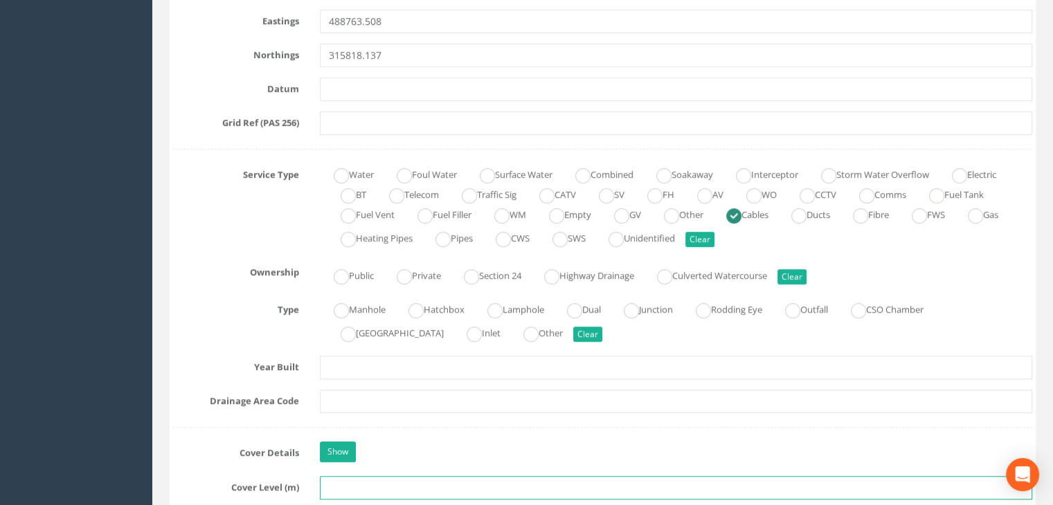
click at [357, 480] on input "text" at bounding box center [676, 488] width 712 height 24
paste input "114.762"
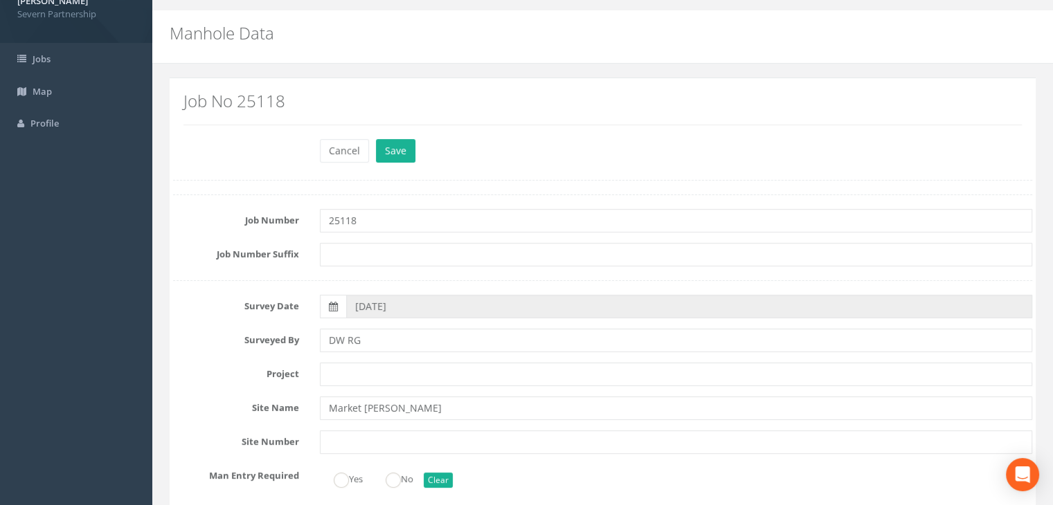
scroll to position [0, 0]
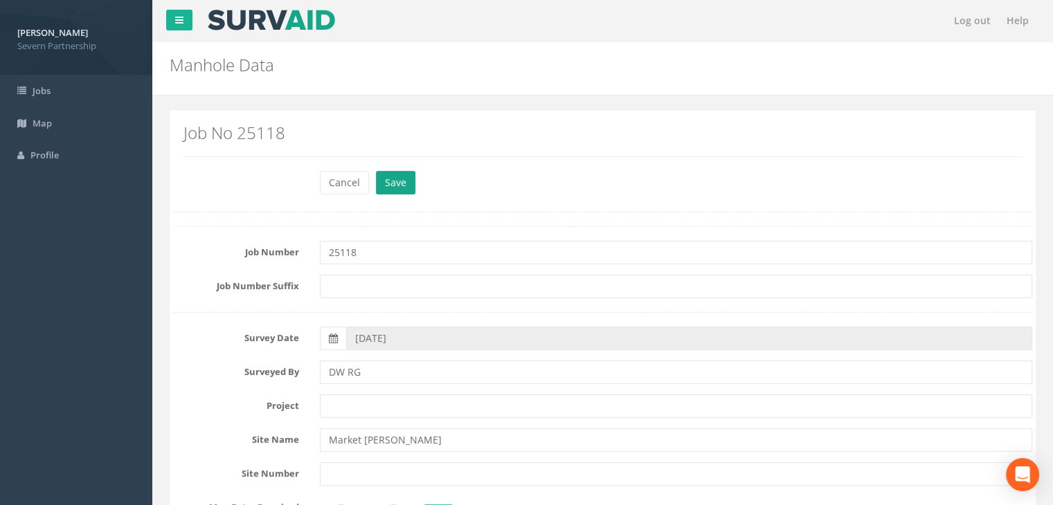
type input "114.762"
click at [392, 173] on button "Save" at bounding box center [395, 183] width 39 height 24
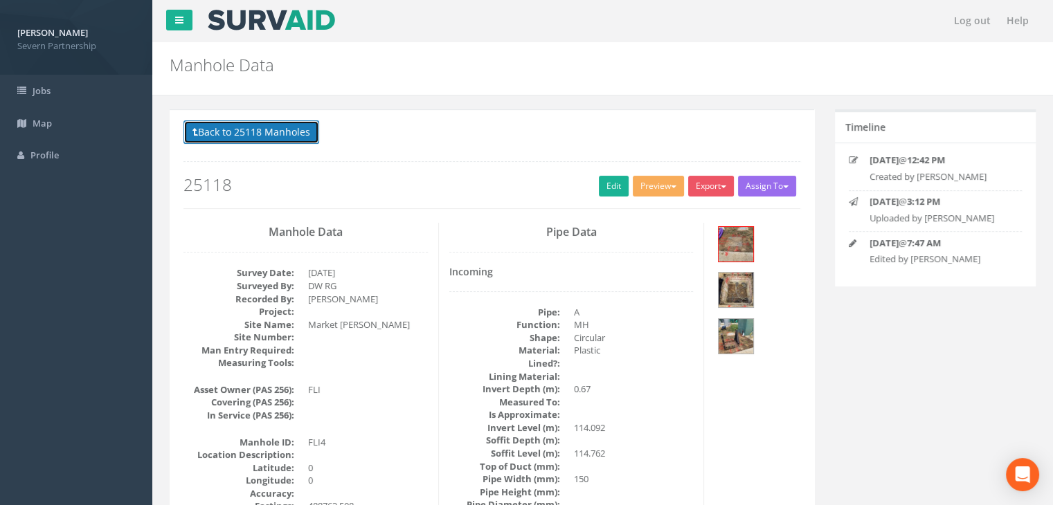
click at [250, 125] on button "Back to 25118 Manholes" at bounding box center [251, 132] width 136 height 24
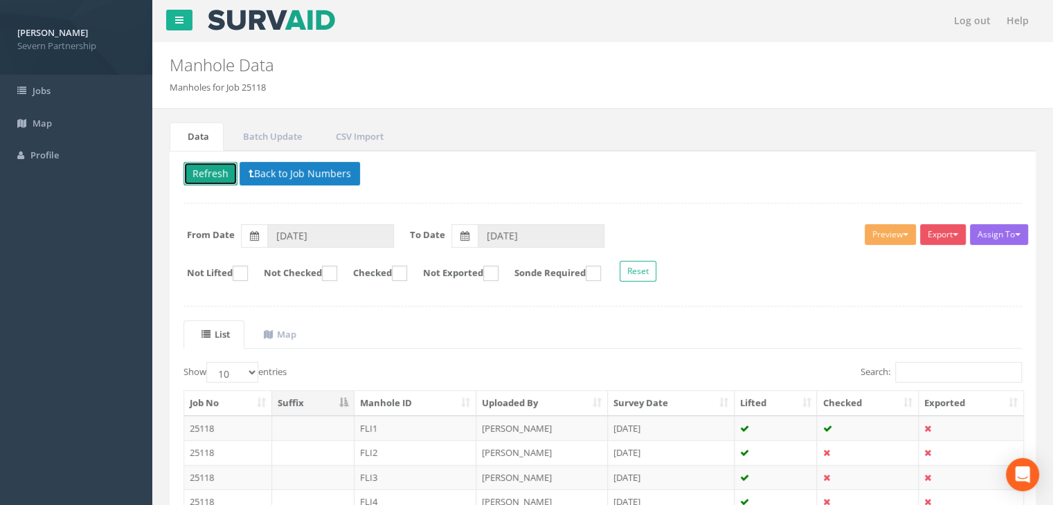
click at [199, 162] on button "Refresh" at bounding box center [210, 174] width 54 height 24
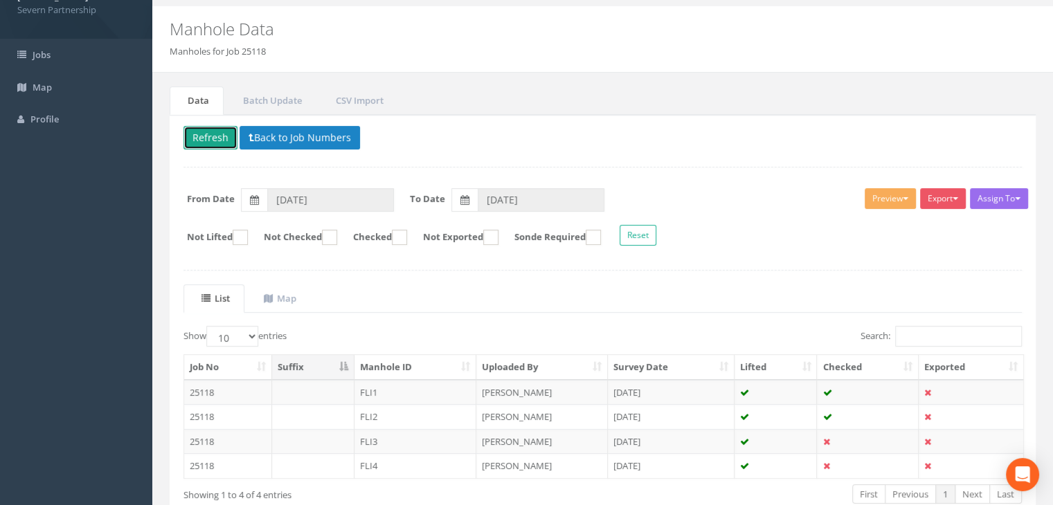
scroll to position [69, 0]
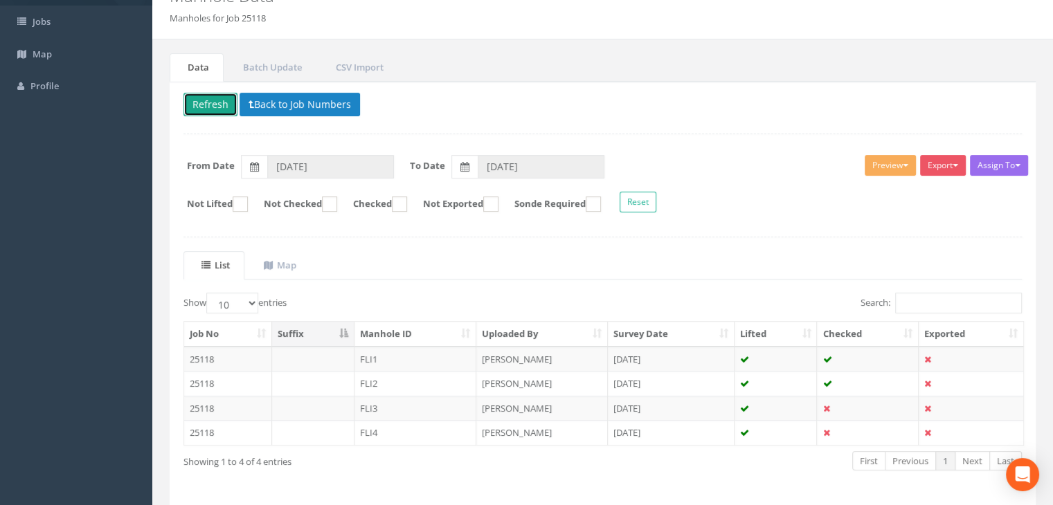
click at [202, 109] on button "Refresh" at bounding box center [210, 105] width 54 height 24
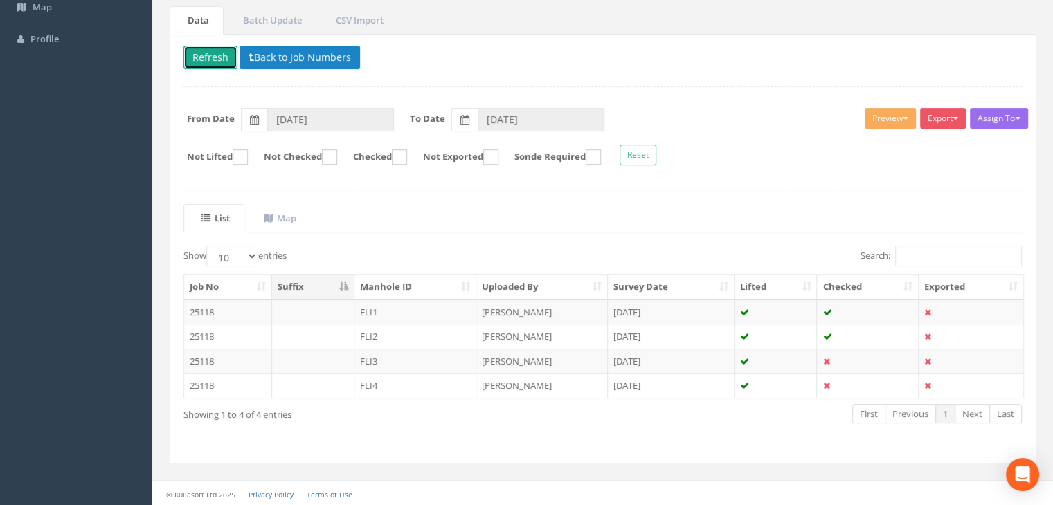
scroll to position [116, 0]
click at [420, 365] on td "FLI3" at bounding box center [415, 361] width 123 height 25
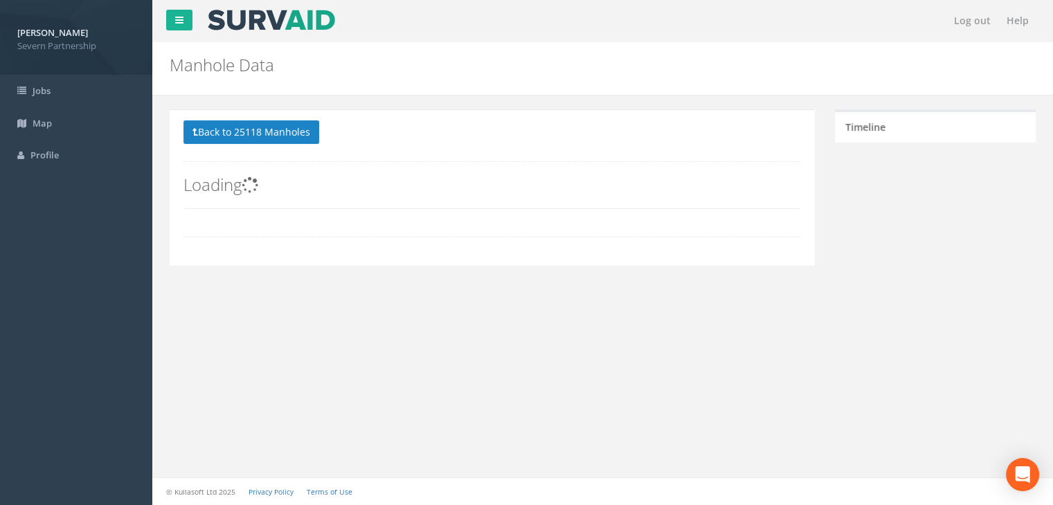
scroll to position [104, 0]
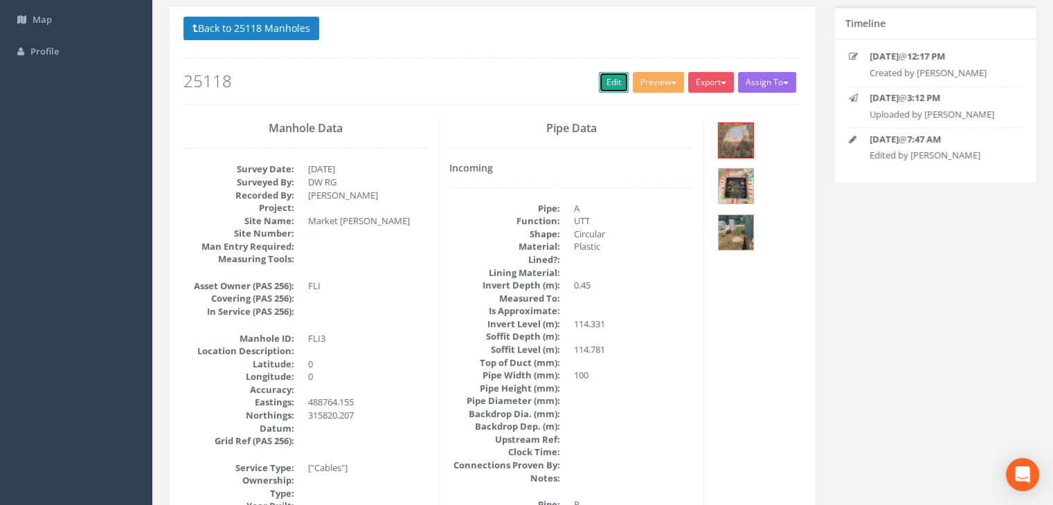
click at [608, 81] on link "Edit" at bounding box center [614, 82] width 30 height 21
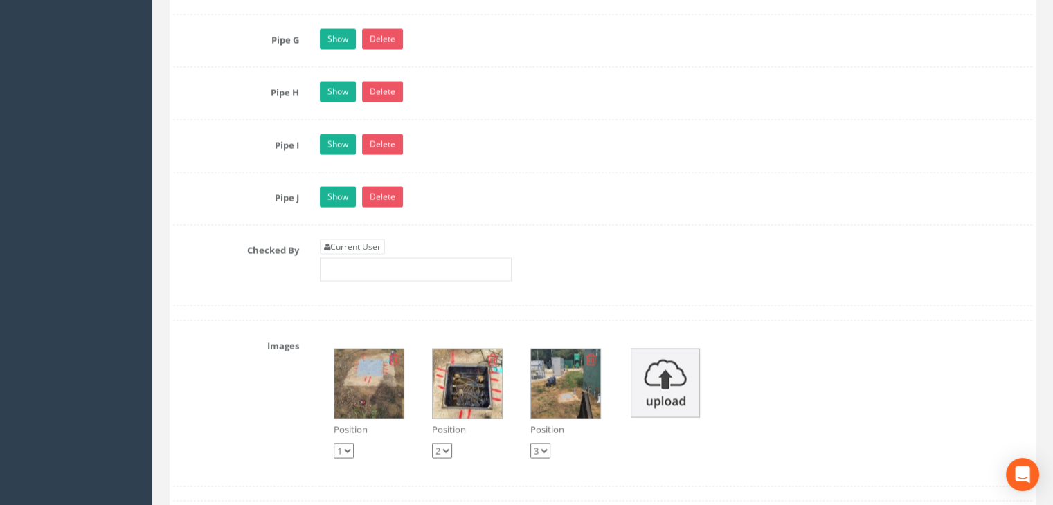
scroll to position [2665, 0]
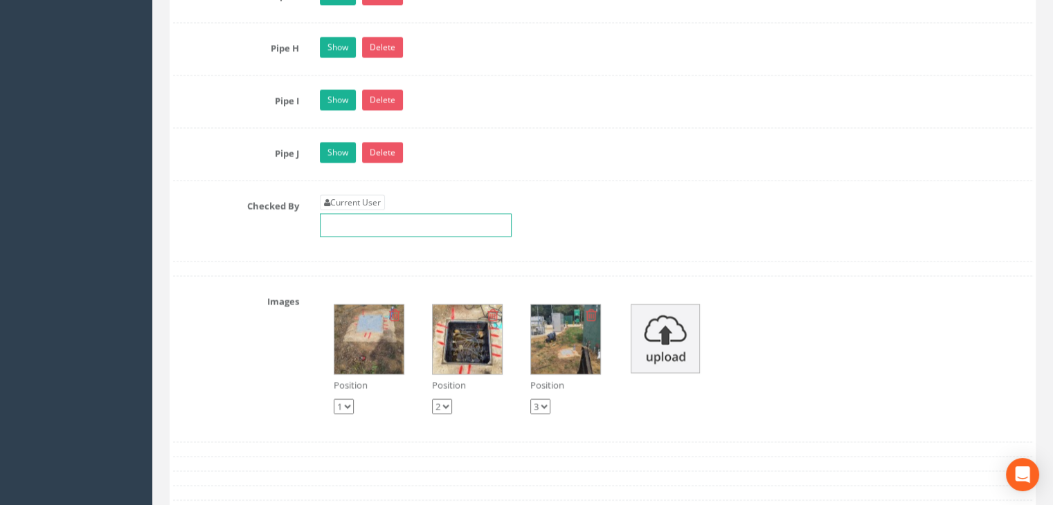
click at [388, 231] on input "text" at bounding box center [416, 226] width 192 height 24
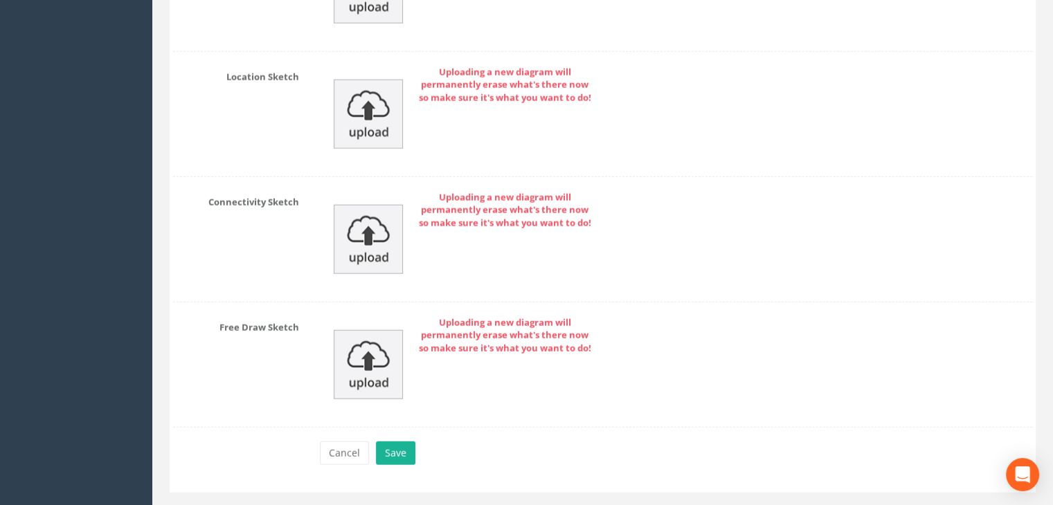
scroll to position [3538, 0]
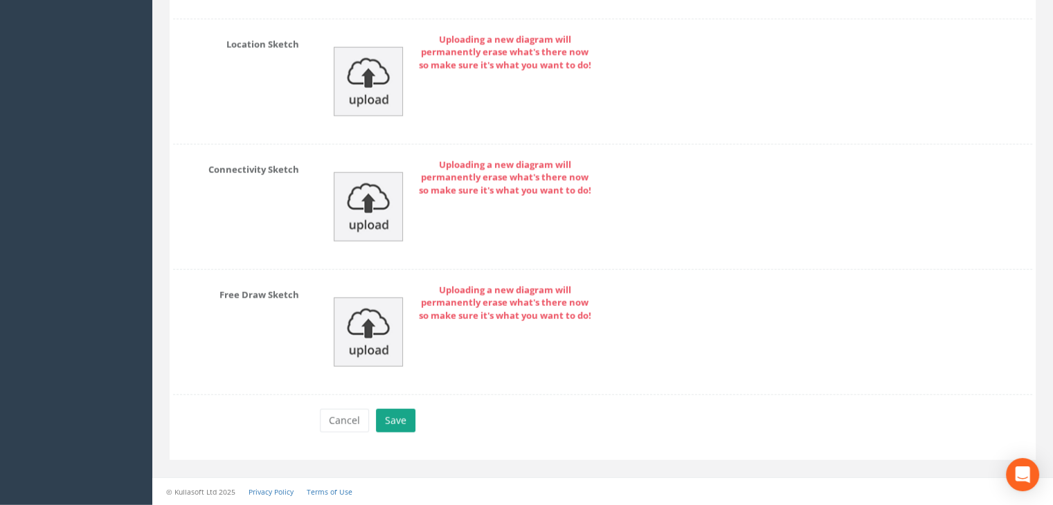
type input "RG"
click at [404, 413] on button "Save" at bounding box center [395, 421] width 39 height 24
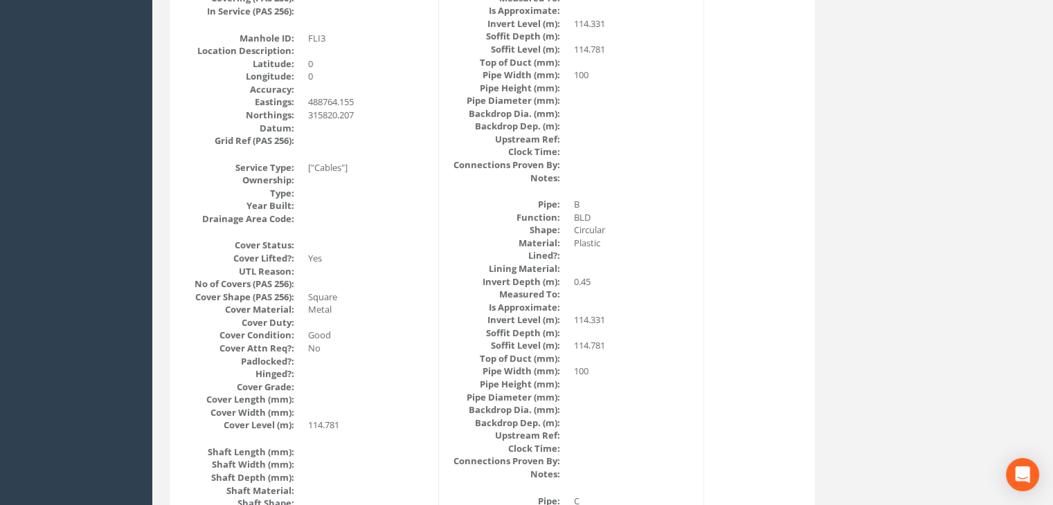
scroll to position [91, 0]
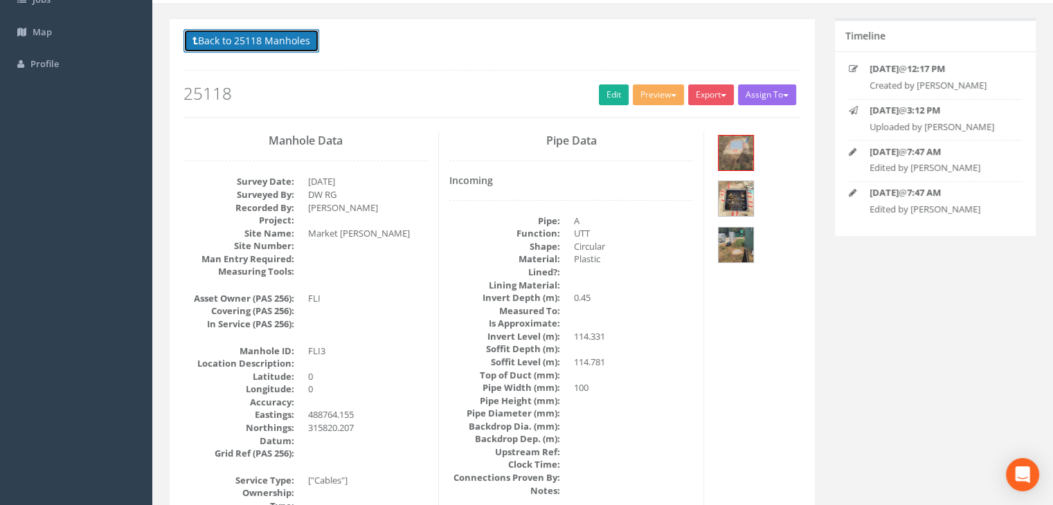
click at [251, 39] on button "Back to 25118 Manholes" at bounding box center [251, 41] width 136 height 24
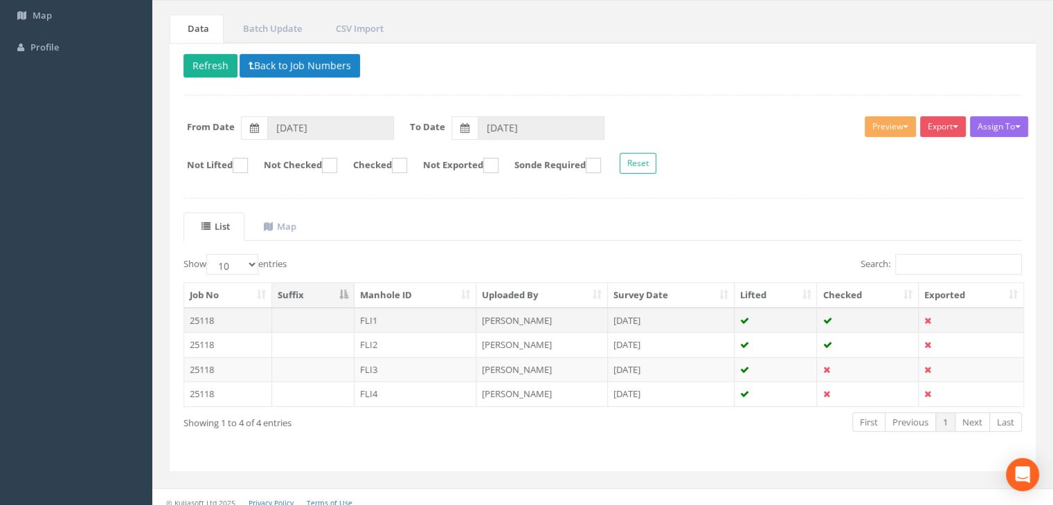
scroll to position [116, 0]
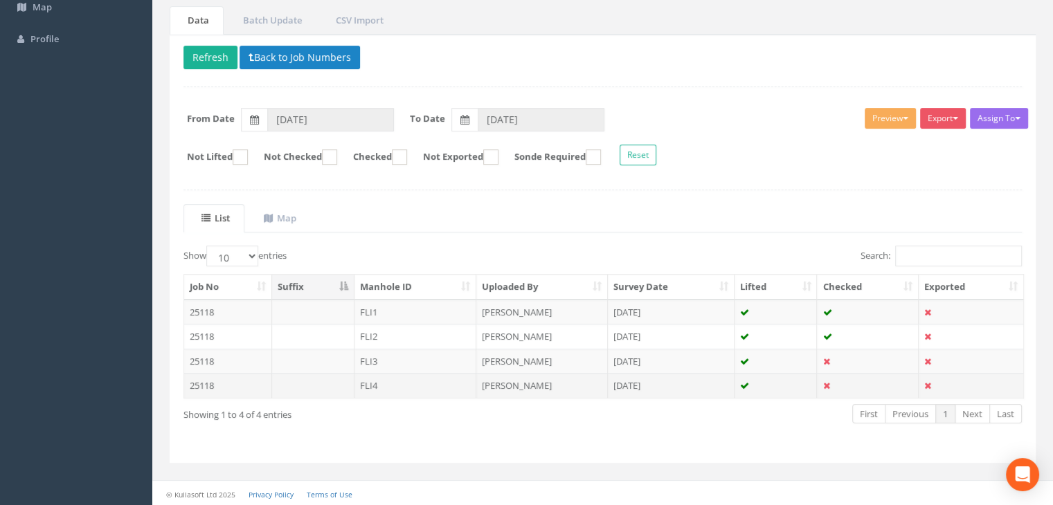
click at [698, 386] on td "[DATE]" at bounding box center [671, 385] width 127 height 25
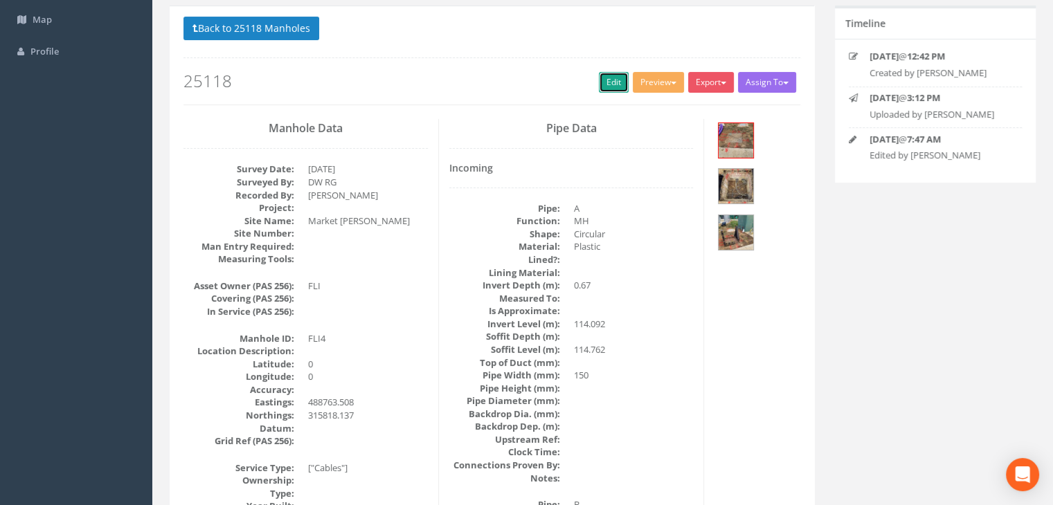
click at [604, 75] on link "Edit" at bounding box center [614, 82] width 30 height 21
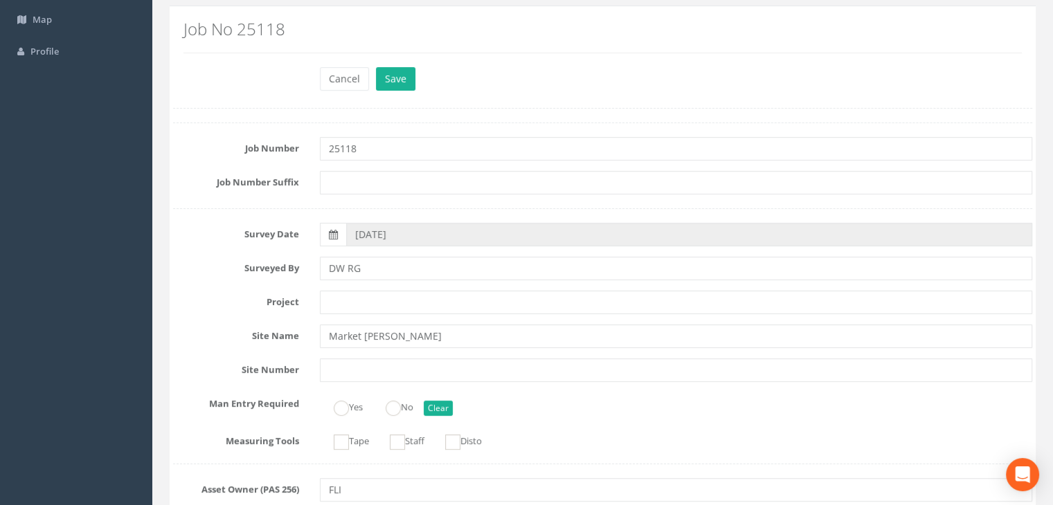
scroll to position [2734, 0]
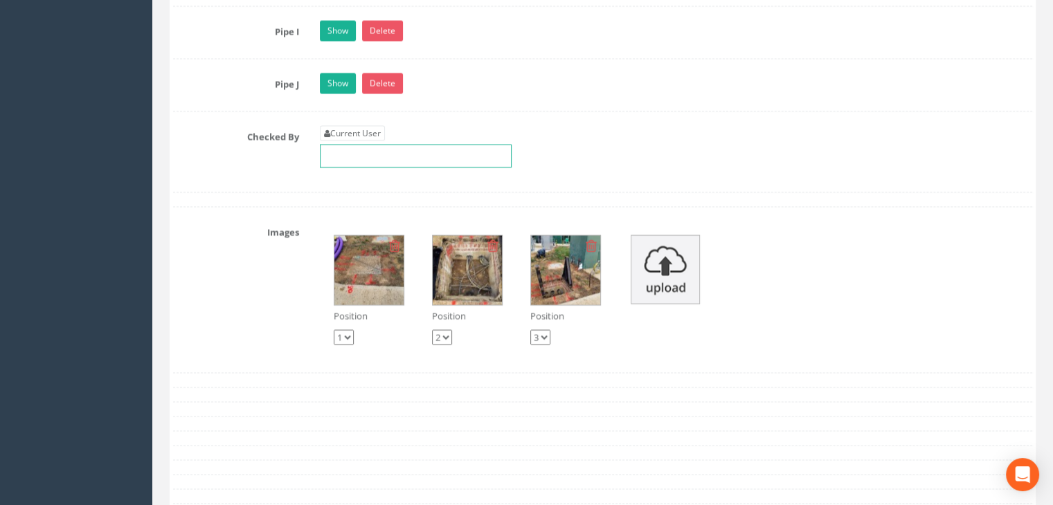
click at [373, 162] on input "text" at bounding box center [416, 157] width 192 height 24
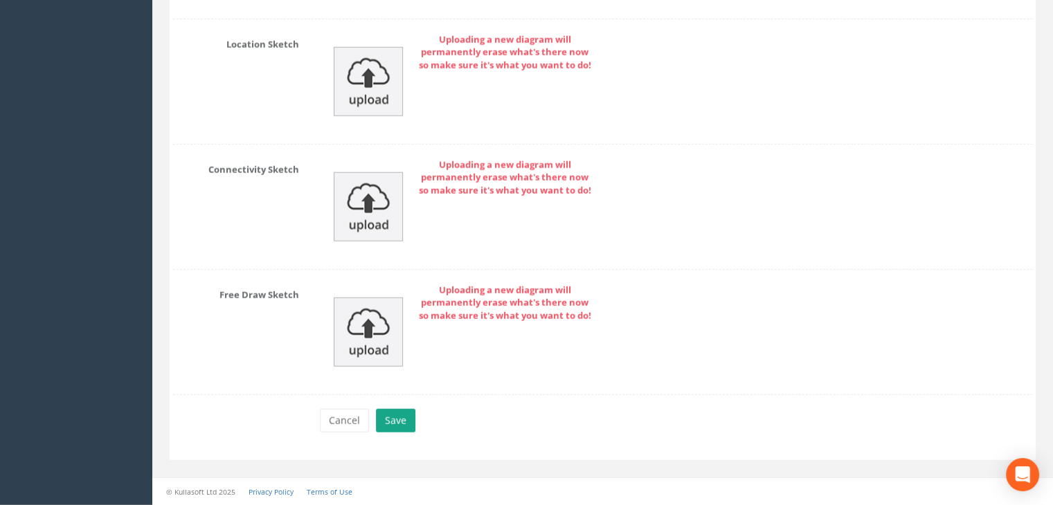
type input "RG"
click at [398, 426] on button "Save" at bounding box center [395, 421] width 39 height 24
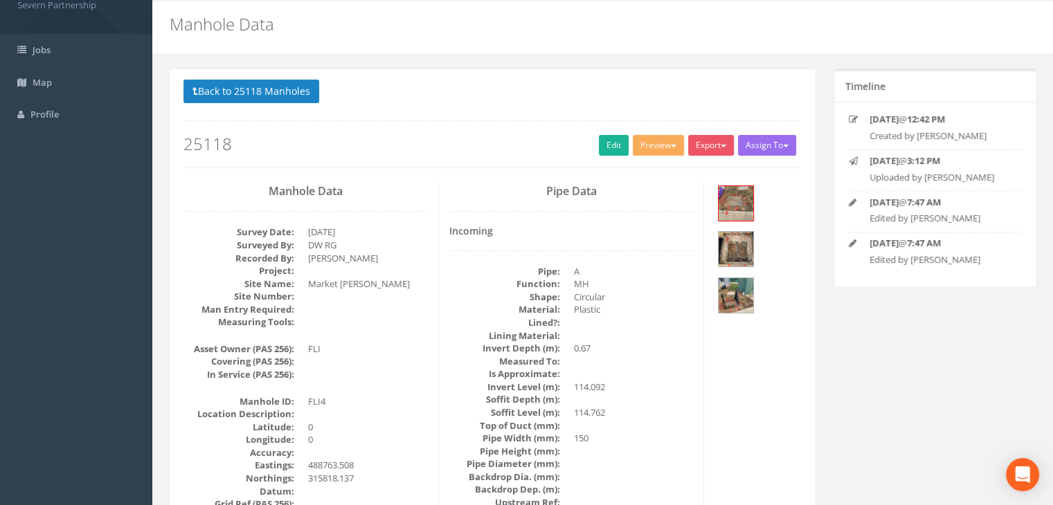
scroll to position [0, 0]
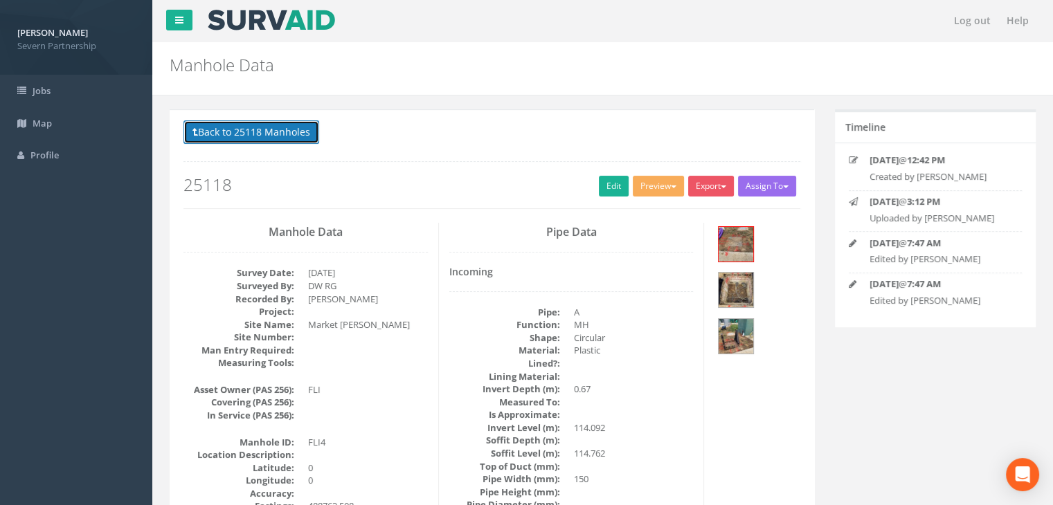
click at [260, 132] on button "Back to 25118 Manholes" at bounding box center [251, 132] width 136 height 24
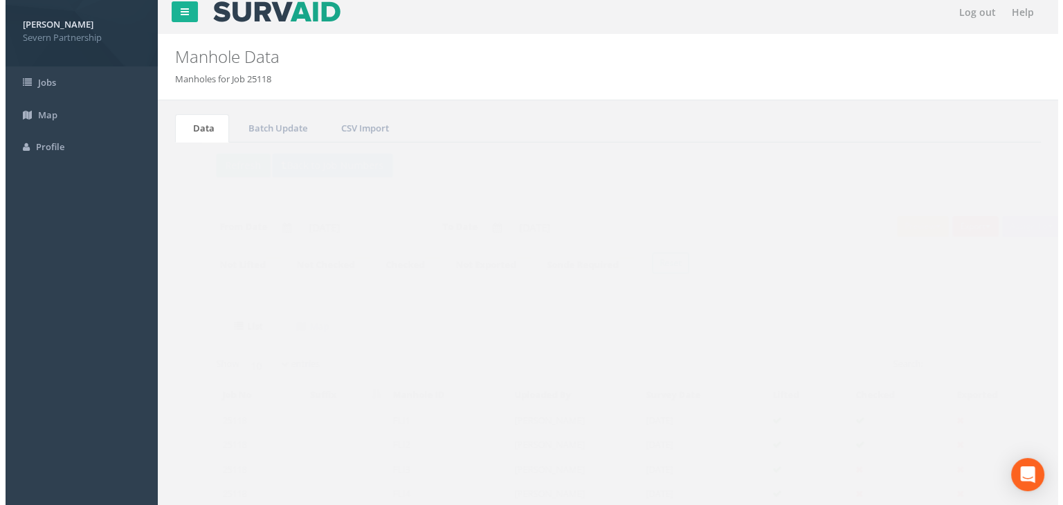
scroll to position [116, 0]
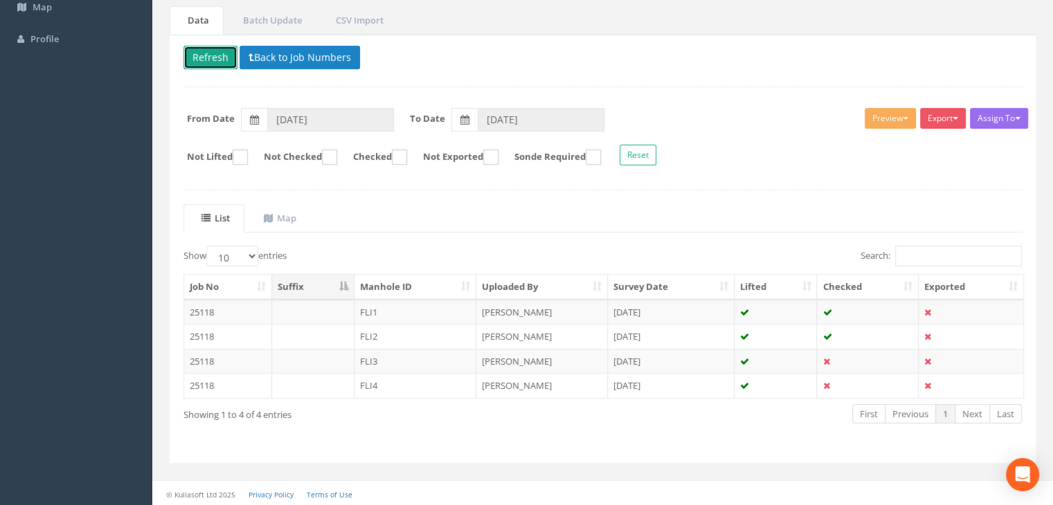
click at [188, 59] on button "Refresh" at bounding box center [210, 58] width 54 height 24
click at [878, 120] on button "Preview" at bounding box center [889, 118] width 51 height 21
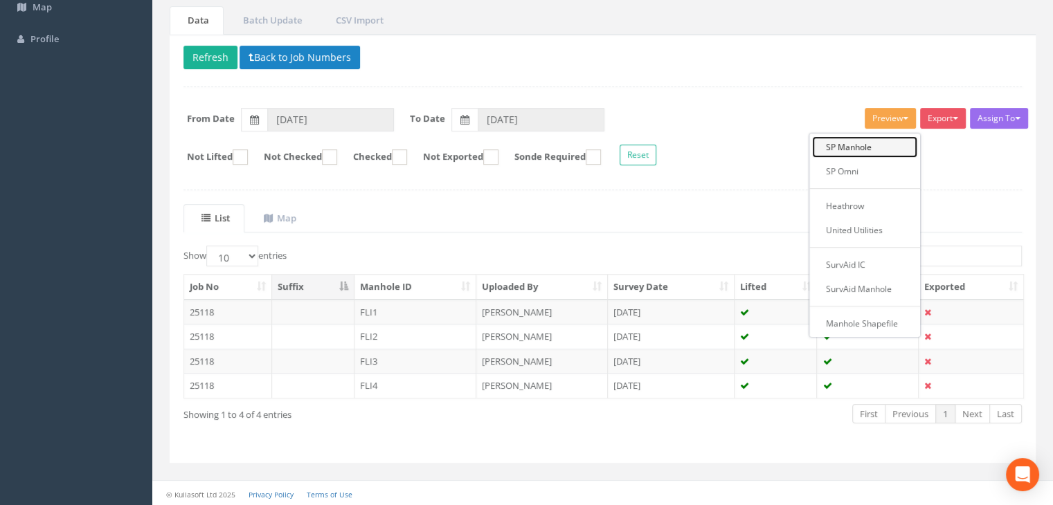
click at [862, 149] on link "SP Manhole" at bounding box center [864, 146] width 105 height 21
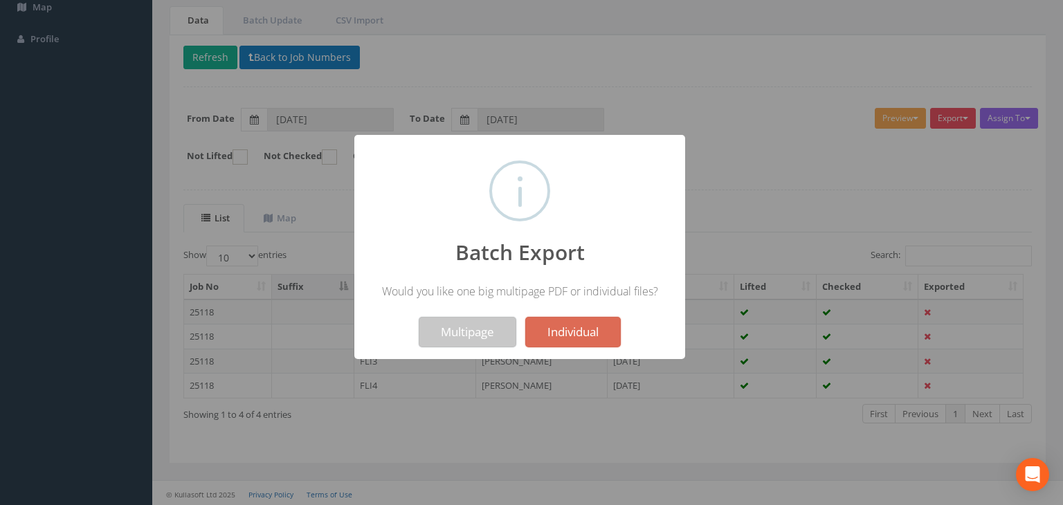
click at [461, 328] on button "Multipage" at bounding box center [468, 332] width 98 height 30
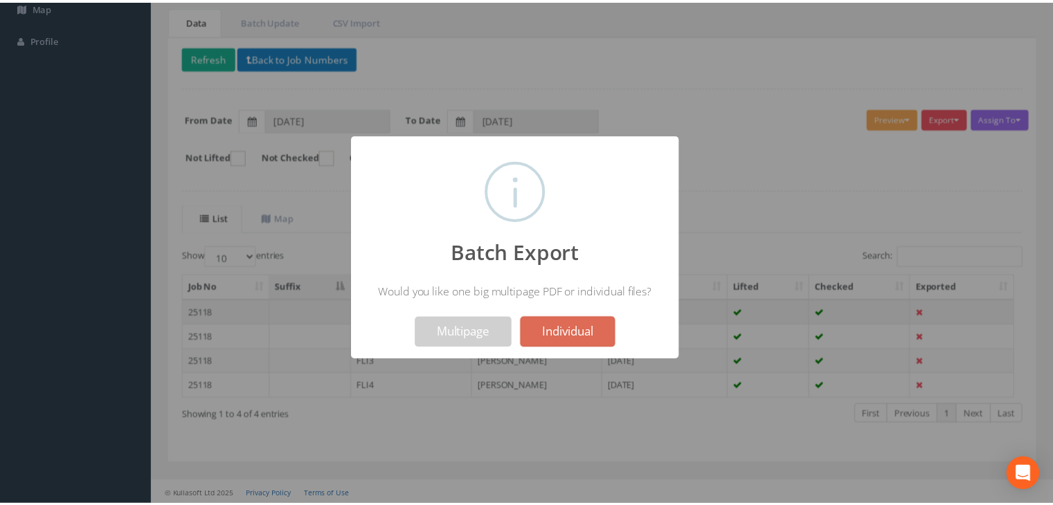
scroll to position [160, 0]
